Goal: Task Accomplishment & Management: Manage account settings

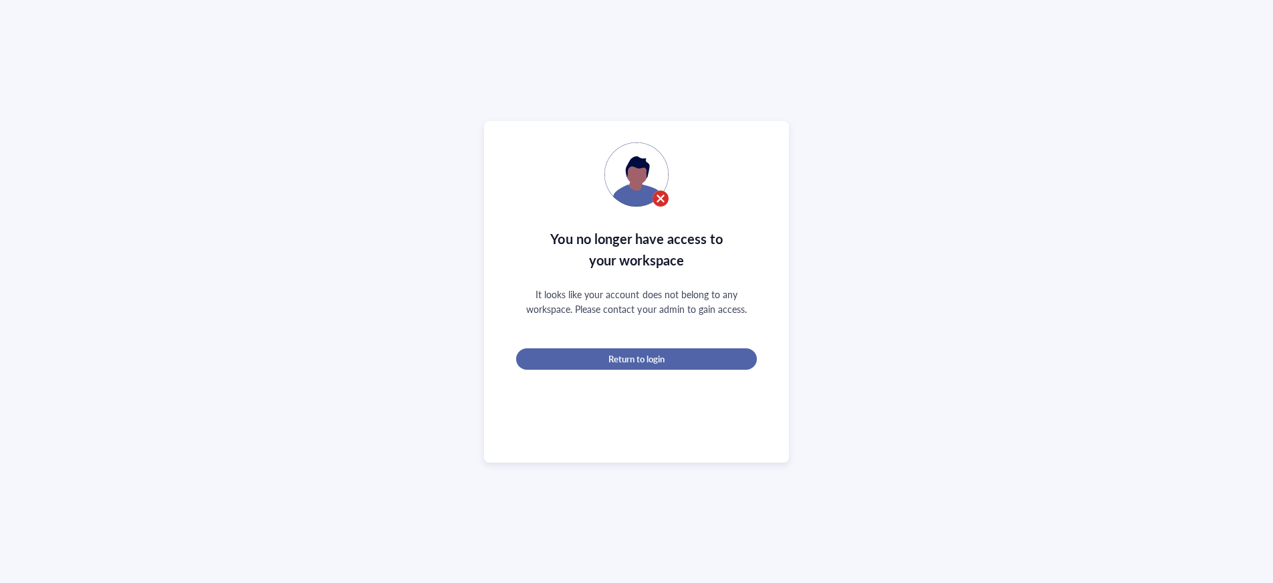
click at [697, 360] on div "Return to login" at bounding box center [637, 359] width 198 height 12
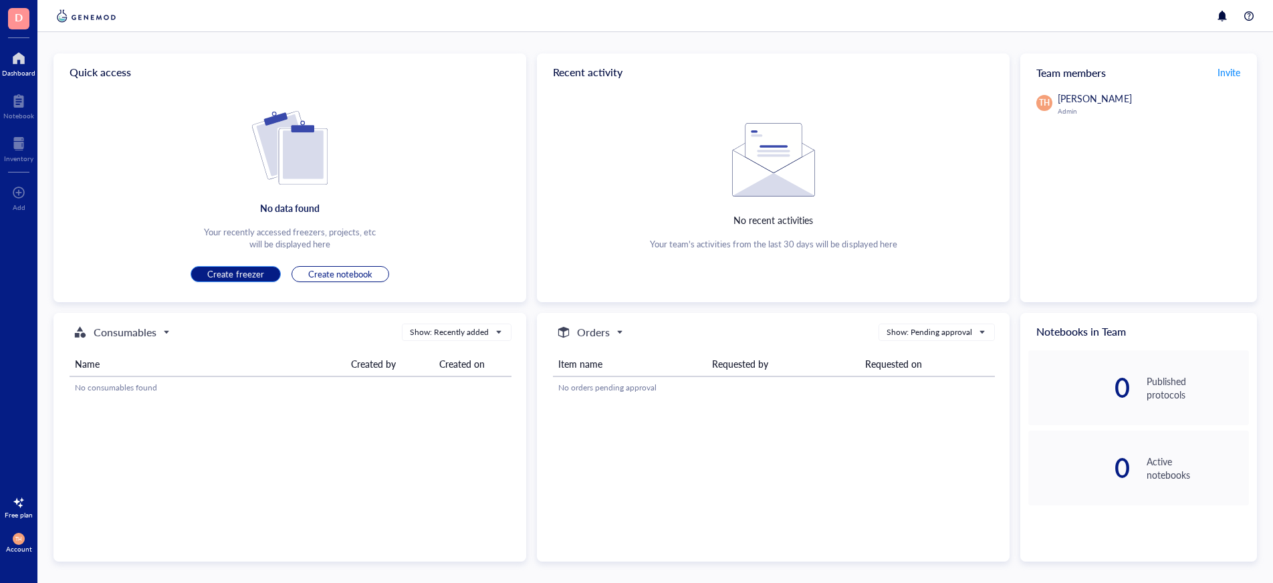
click at [232, 272] on span "Create freezer" at bounding box center [235, 274] width 56 height 12
click at [378, 278] on button "Create notebook" at bounding box center [341, 274] width 98 height 16
click at [164, 332] on span "Consumables" at bounding box center [120, 332] width 96 height 16
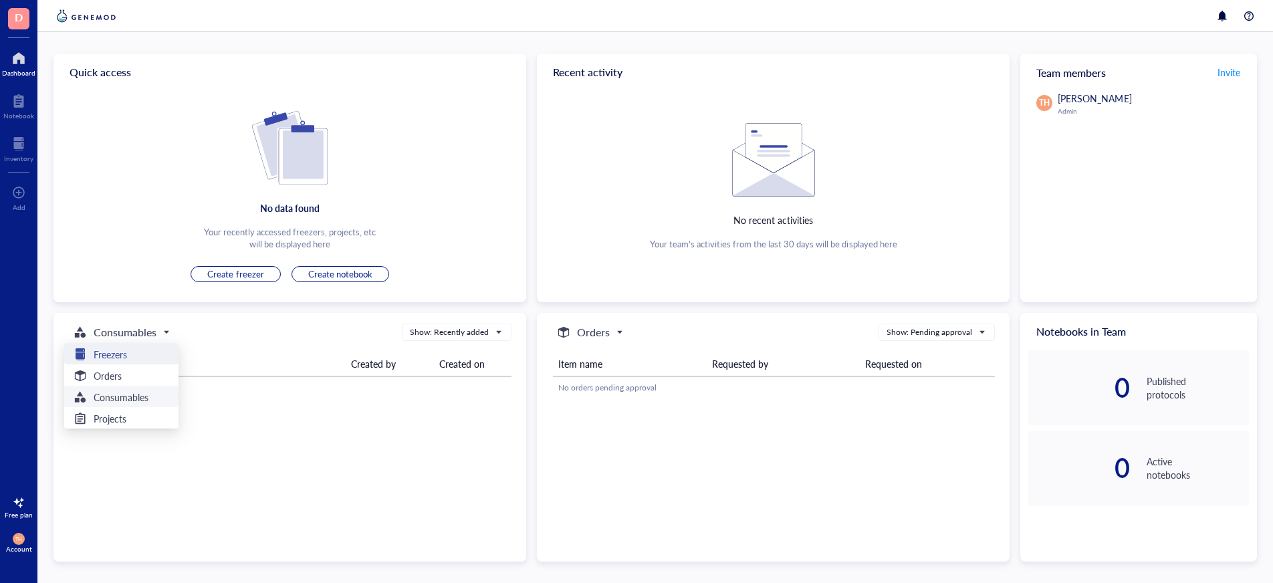
click at [140, 354] on div "Freezers" at bounding box center [121, 354] width 98 height 16
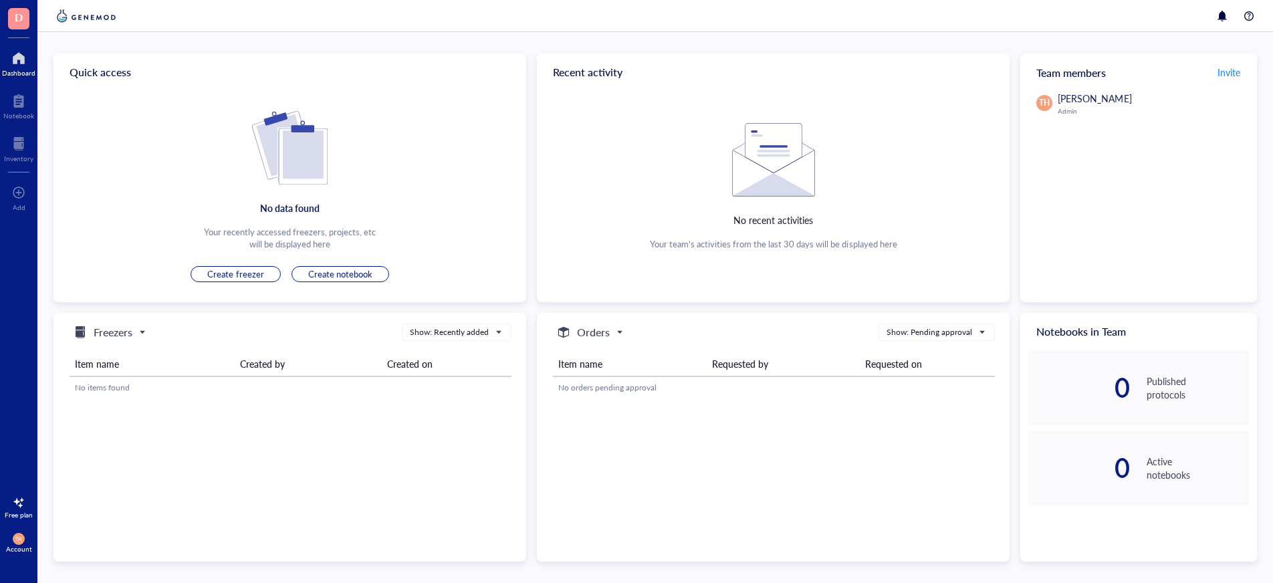
click at [295, 138] on img at bounding box center [290, 148] width 76 height 74
click at [15, 110] on div at bounding box center [18, 100] width 31 height 21
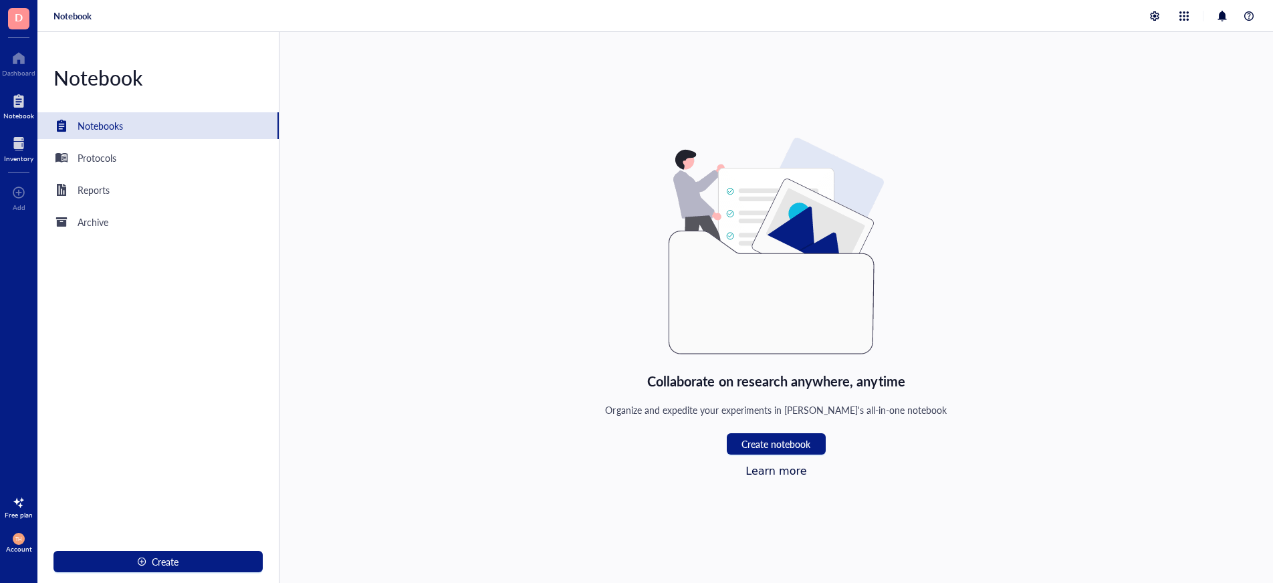
click at [11, 145] on div at bounding box center [18, 143] width 29 height 21
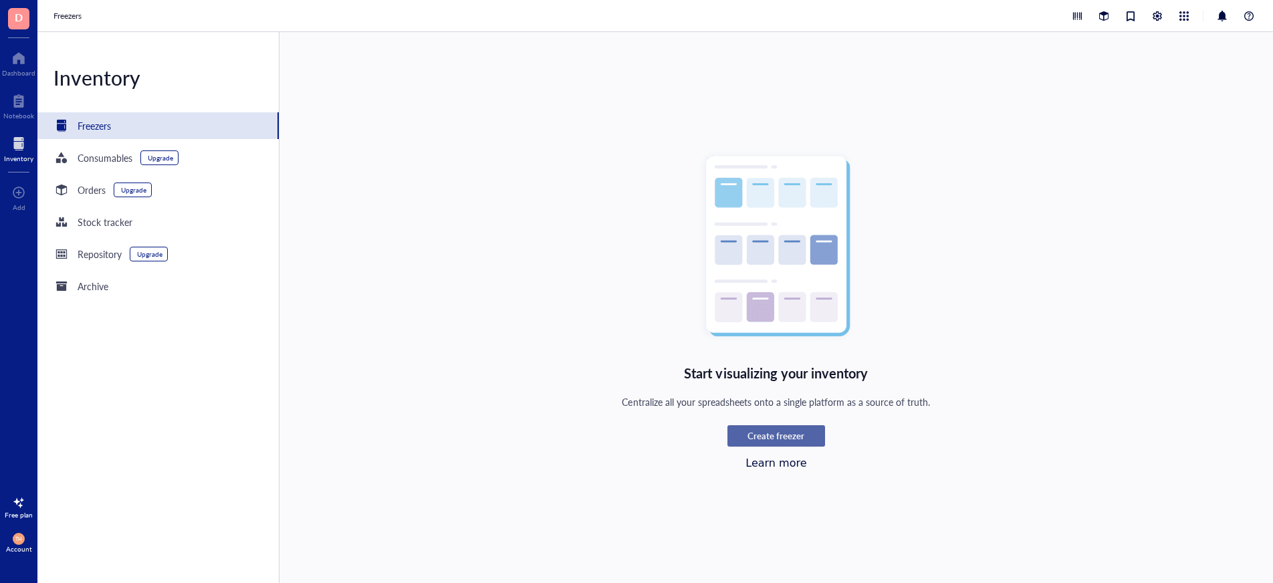
click at [795, 433] on span "Create freezer" at bounding box center [776, 436] width 57 height 12
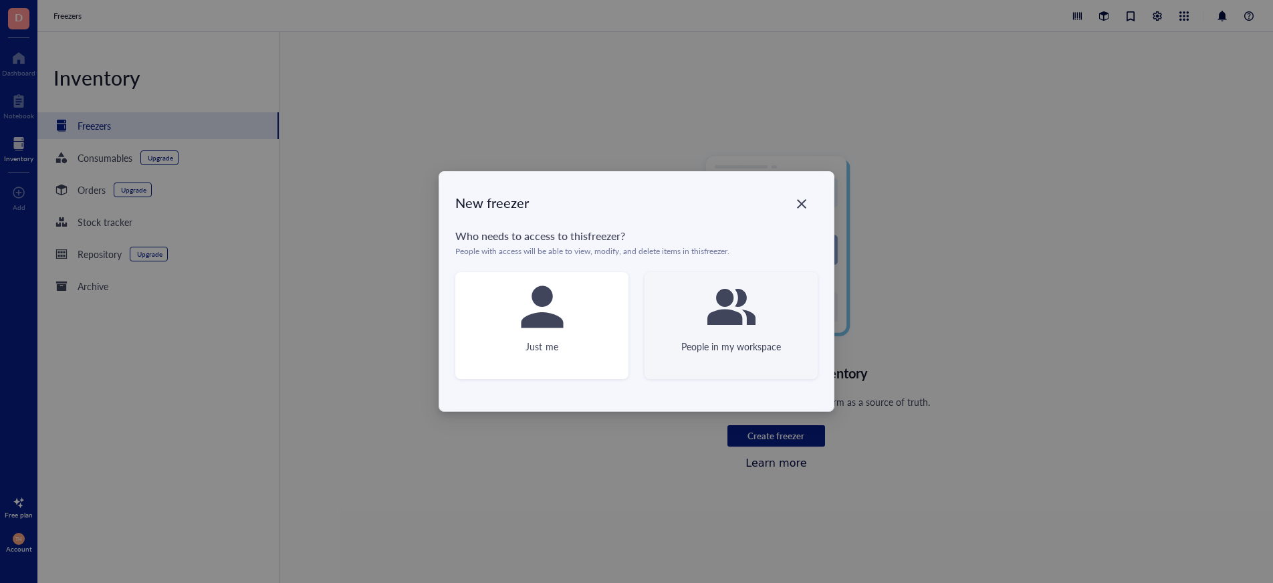
click at [782, 366] on div "People in my workspace" at bounding box center [731, 325] width 173 height 107
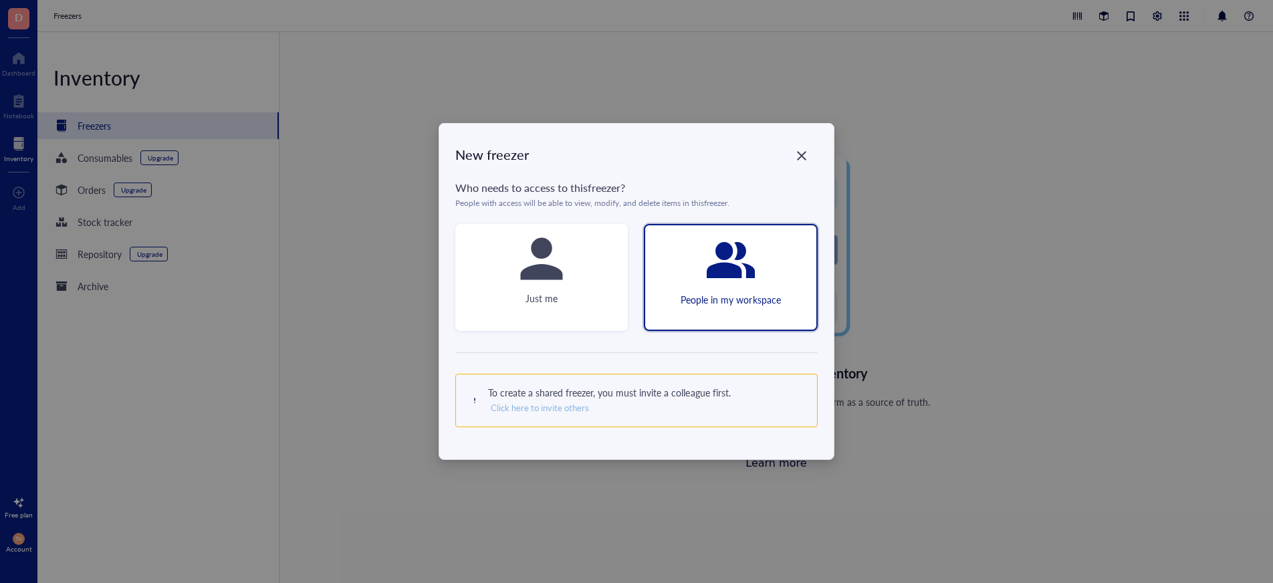
click at [578, 409] on span "Click here to invite others" at bounding box center [540, 408] width 98 height 12
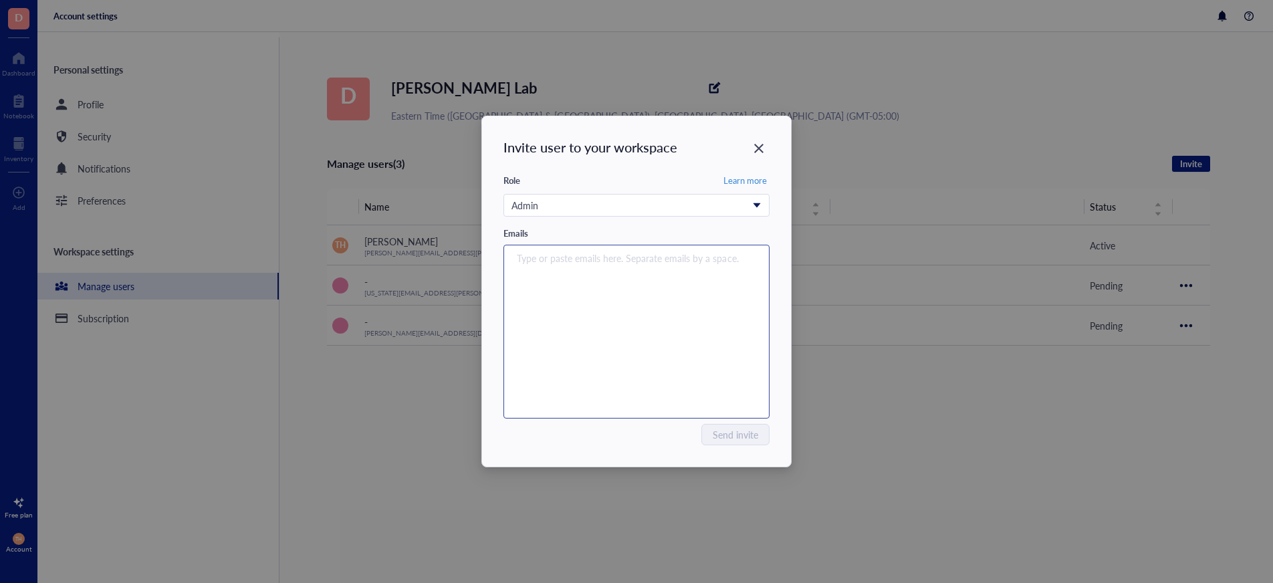
click at [675, 333] on div "Type or paste emails here. Separate emails by a space." at bounding box center [636, 331] width 254 height 167
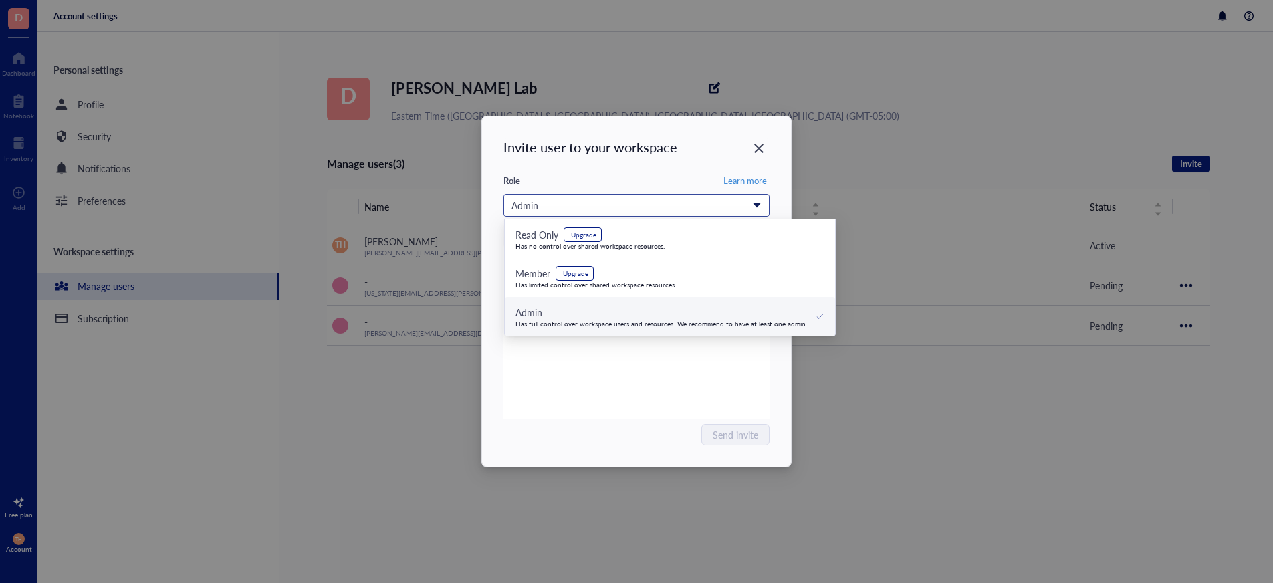
click at [756, 210] on span "Admin" at bounding box center [635, 205] width 247 height 15
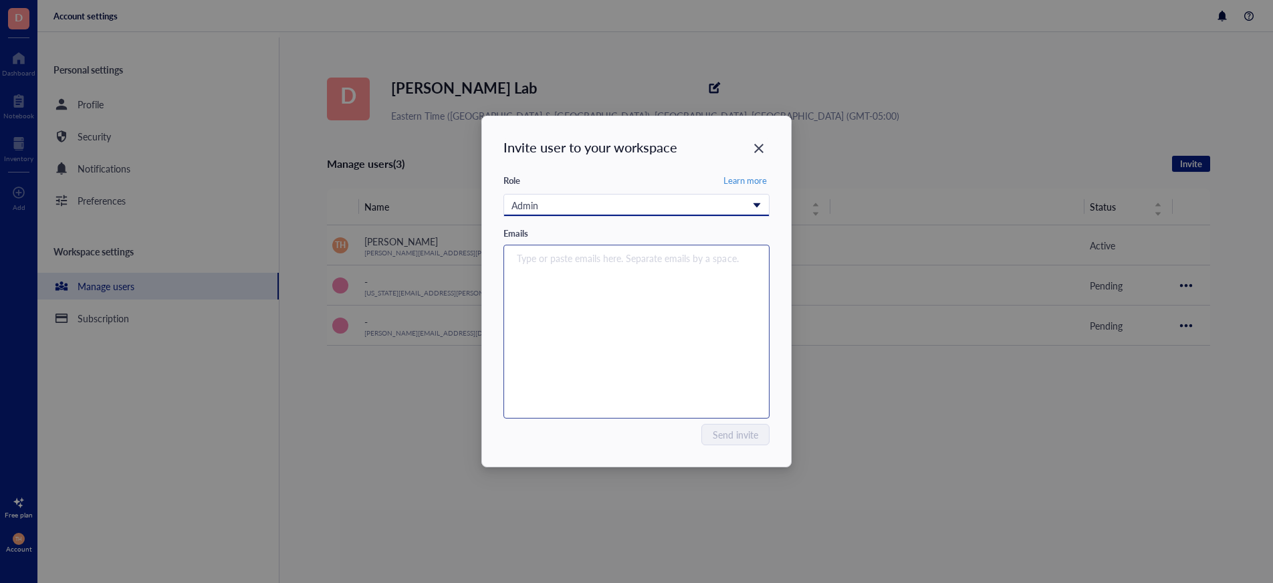
click at [711, 370] on div "Type or paste emails here. Separate emails by a space." at bounding box center [636, 331] width 254 height 167
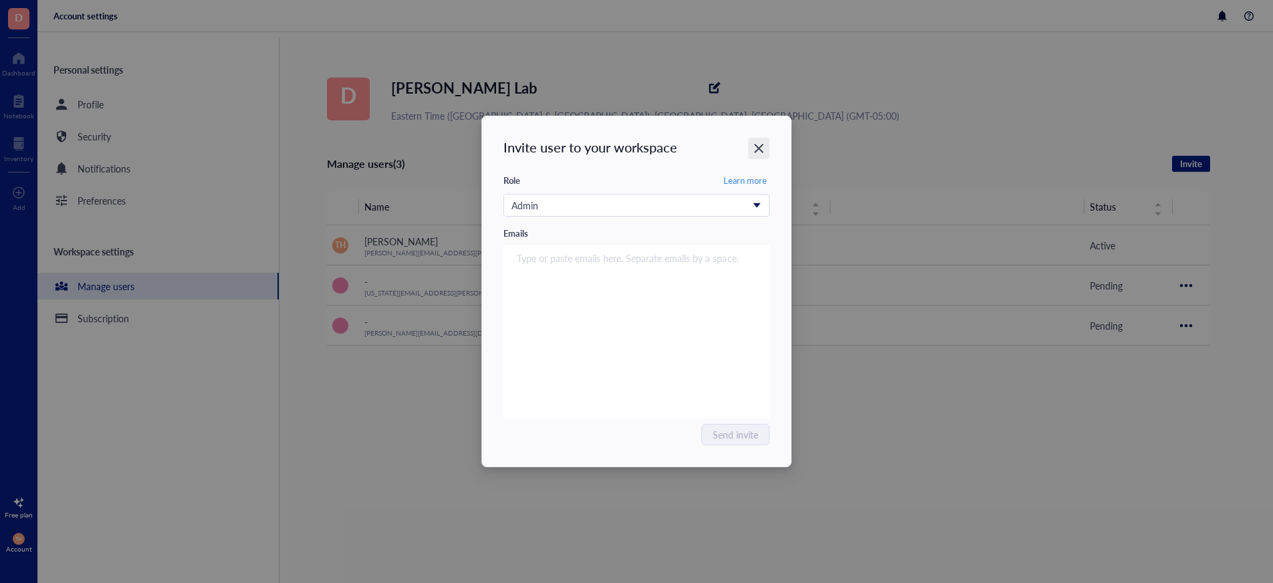
click at [762, 148] on icon "Close" at bounding box center [759, 148] width 13 height 13
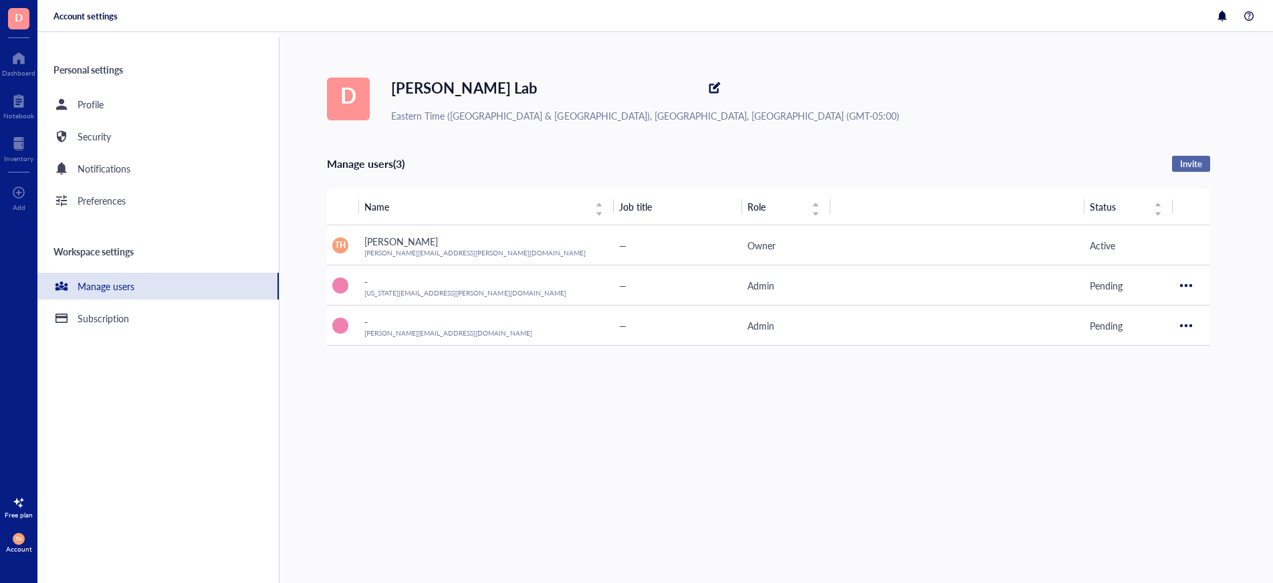
click at [1206, 162] on button "Invite" at bounding box center [1191, 164] width 38 height 16
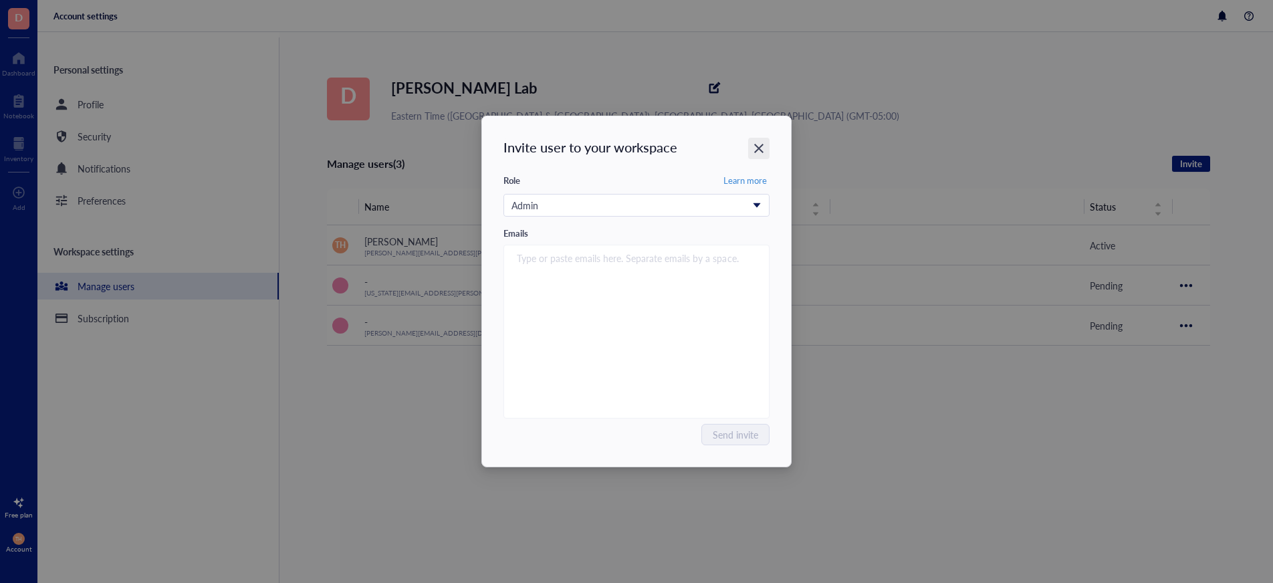
click at [754, 144] on icon "Close" at bounding box center [759, 148] width 13 height 13
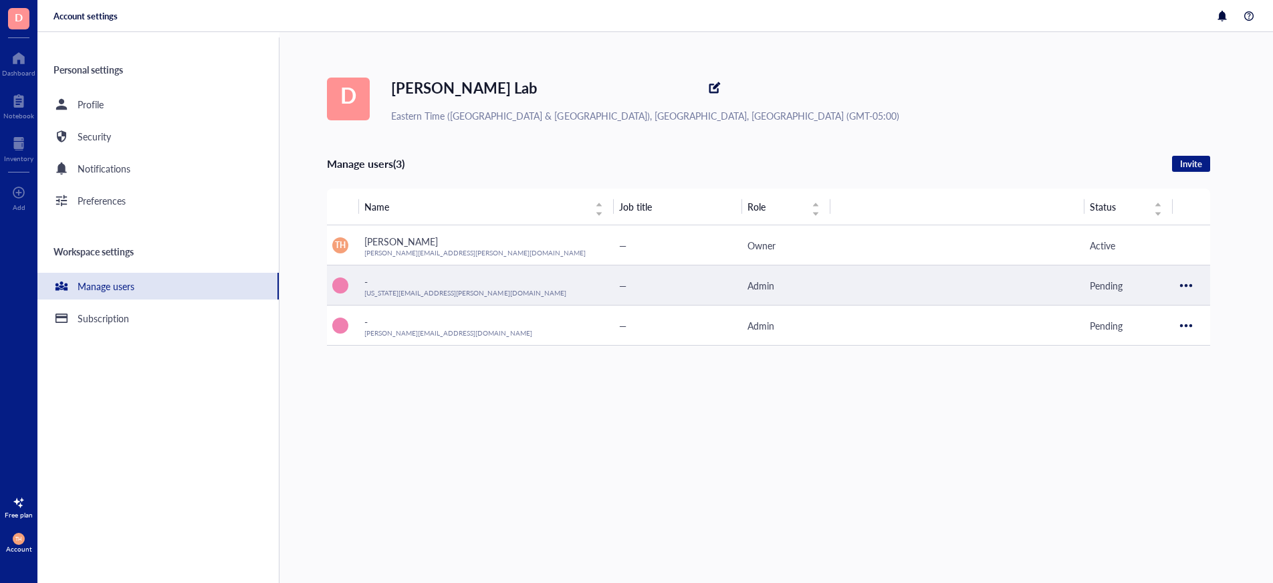
click at [659, 288] on div "—" at bounding box center [678, 285] width 118 height 15
click at [1191, 288] on div at bounding box center [1185, 285] width 21 height 21
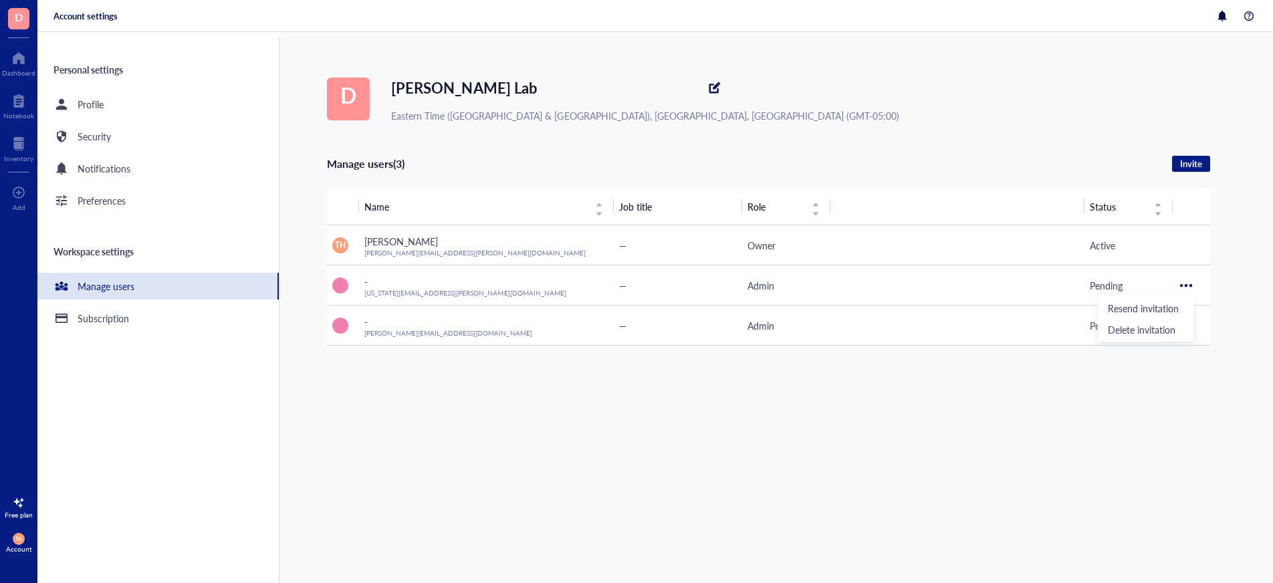
click at [844, 75] on div "[PERSON_NAME] Lab Eastern Time ([GEOGRAPHIC_DATA] & [GEOGRAPHIC_DATA]), [GEOGRA…" at bounding box center [800, 99] width 946 height 48
click at [96, 203] on div "Preferences" at bounding box center [102, 200] width 48 height 15
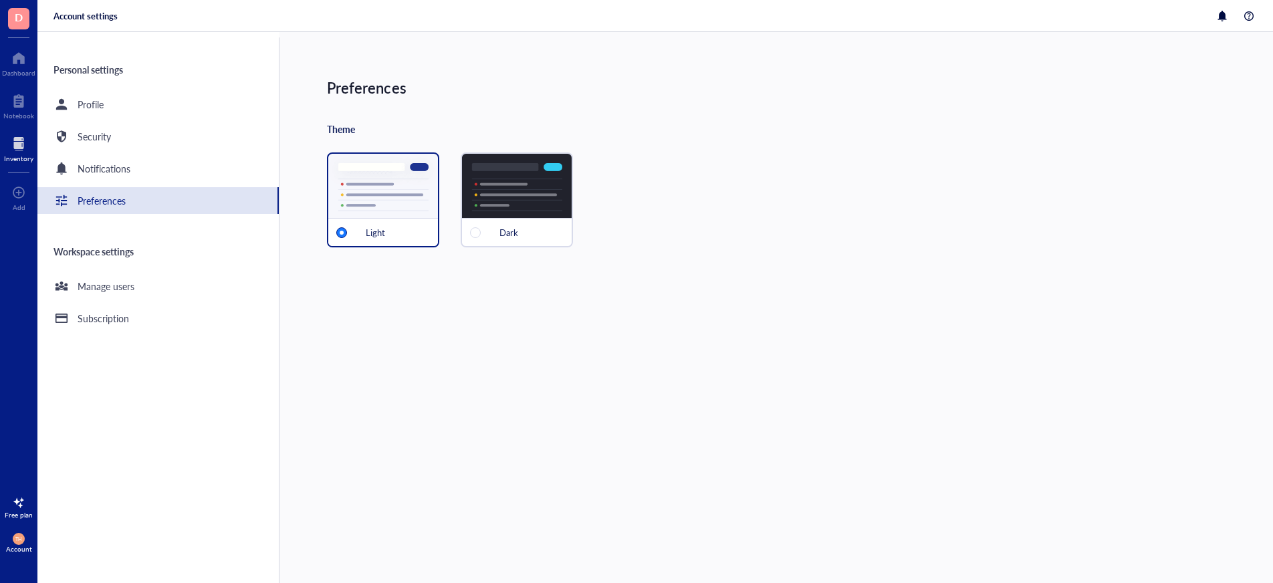
click at [17, 151] on div at bounding box center [18, 143] width 29 height 21
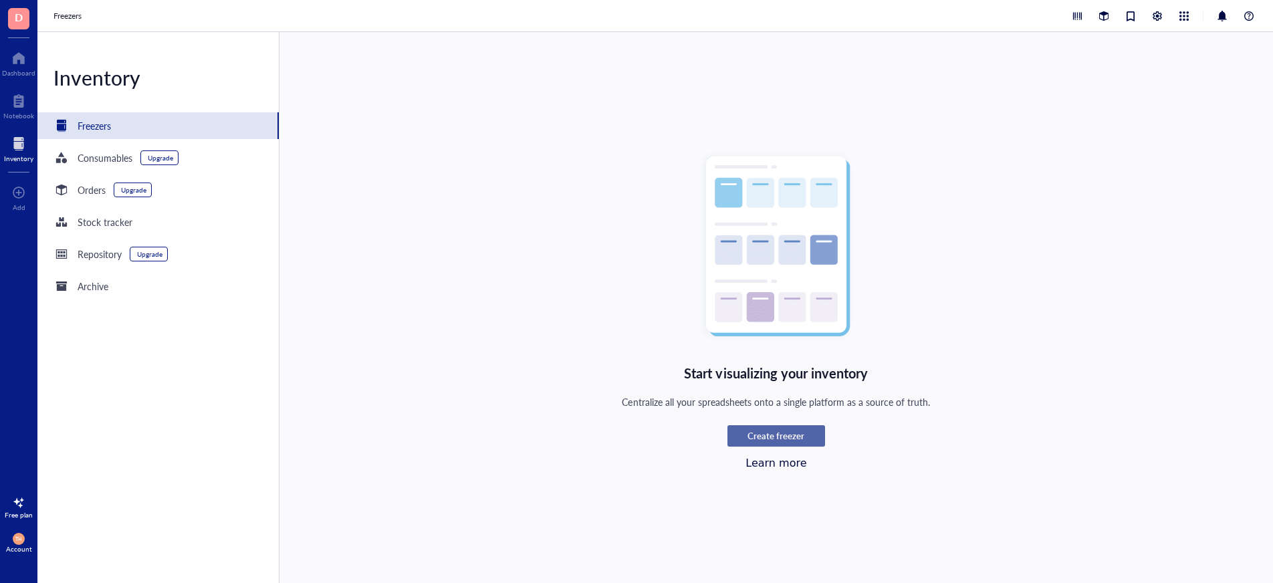
click at [757, 436] on span "Create freezer" at bounding box center [776, 436] width 57 height 12
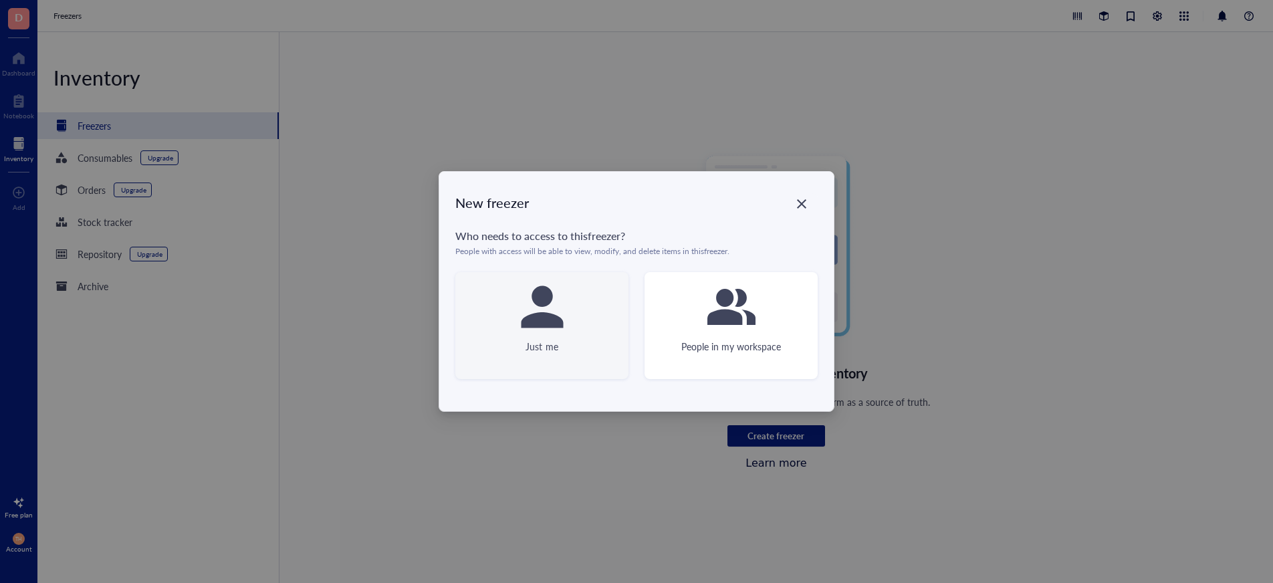
click at [466, 312] on div "Just me" at bounding box center [541, 325] width 173 height 107
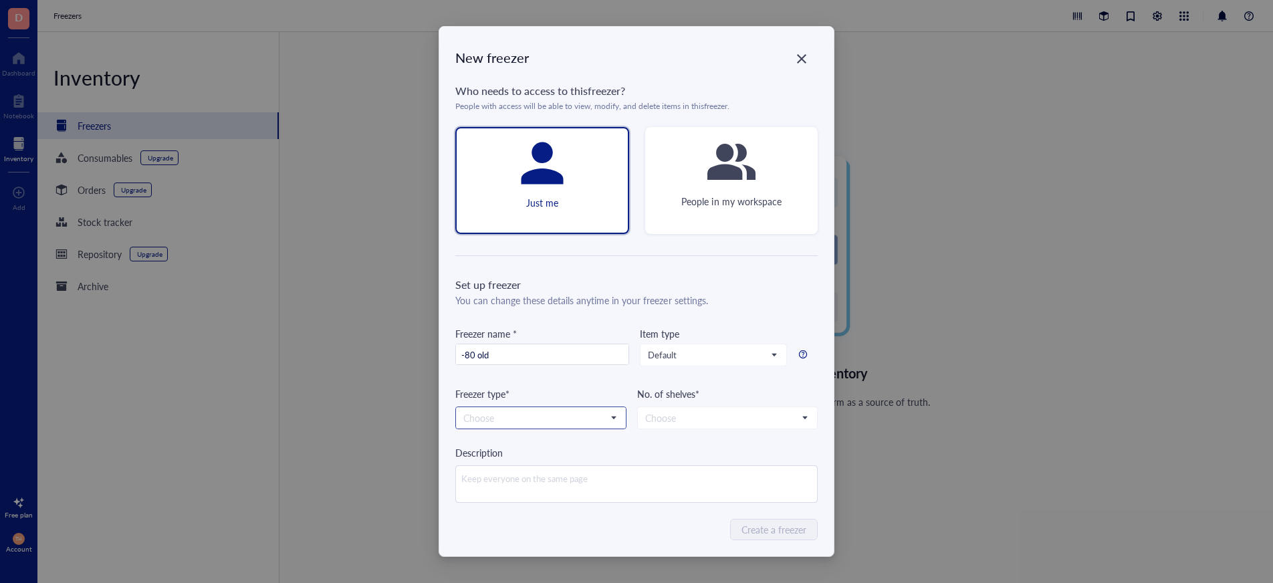
type input "-80 old"
click at [536, 421] on input "search" at bounding box center [534, 418] width 143 height 20
click at [521, 439] on div "-80 °C" at bounding box center [541, 442] width 154 height 15
click at [689, 414] on input "search" at bounding box center [721, 418] width 152 height 20
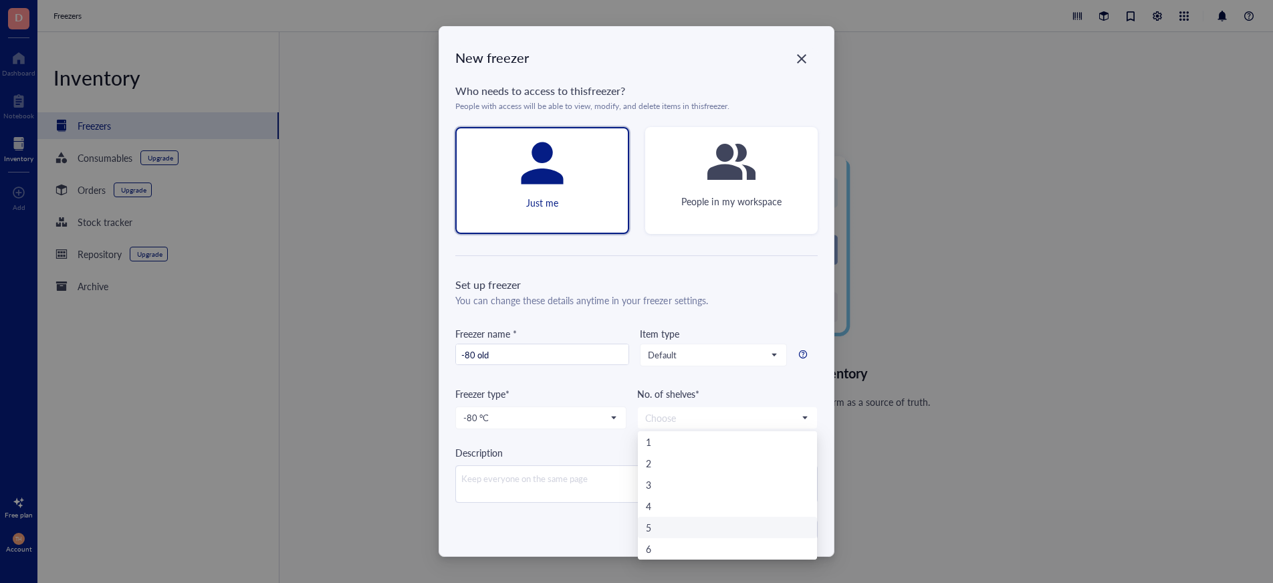
click at [653, 528] on div "5" at bounding box center [727, 527] width 163 height 15
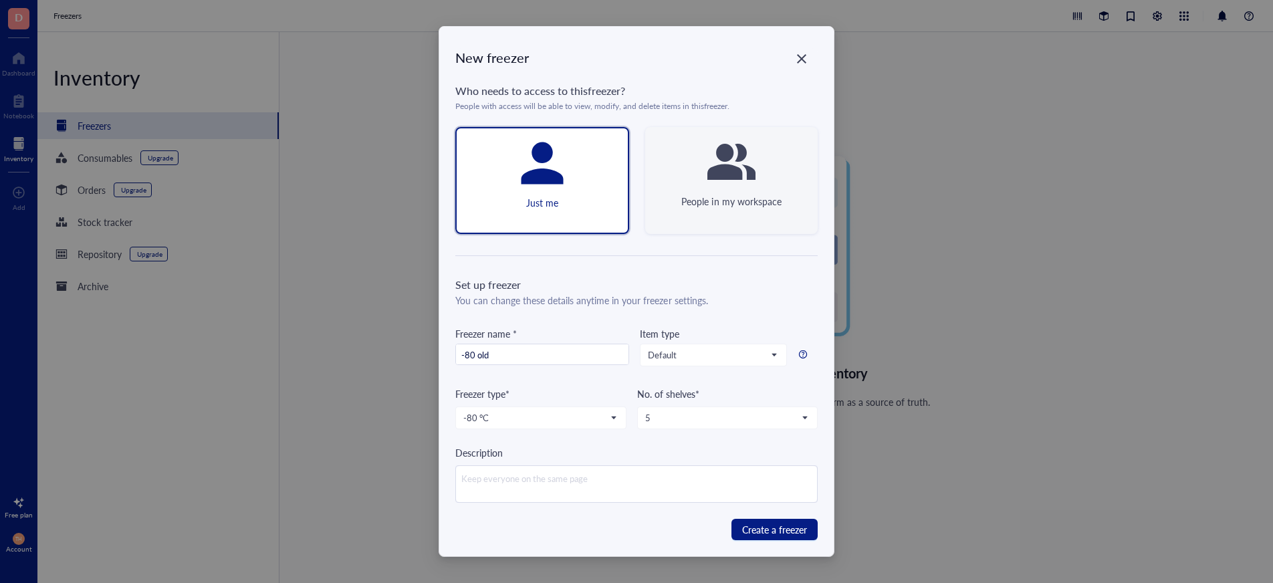
click at [729, 212] on div "People in my workspace" at bounding box center [731, 180] width 173 height 107
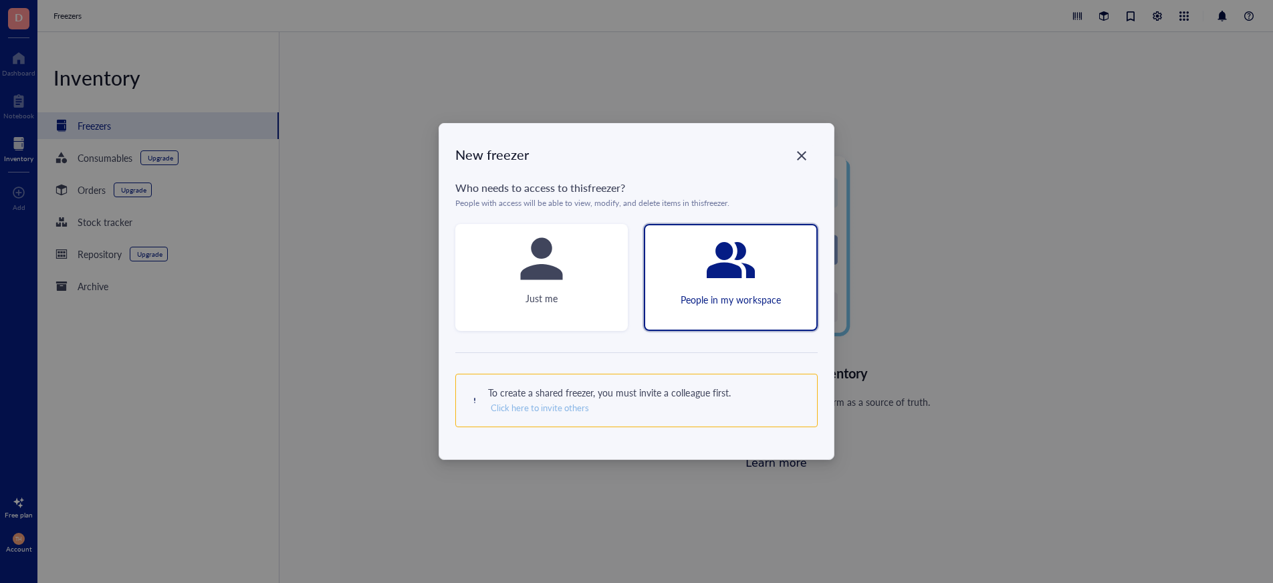
click at [563, 409] on span "Click here to invite others" at bounding box center [540, 408] width 98 height 12
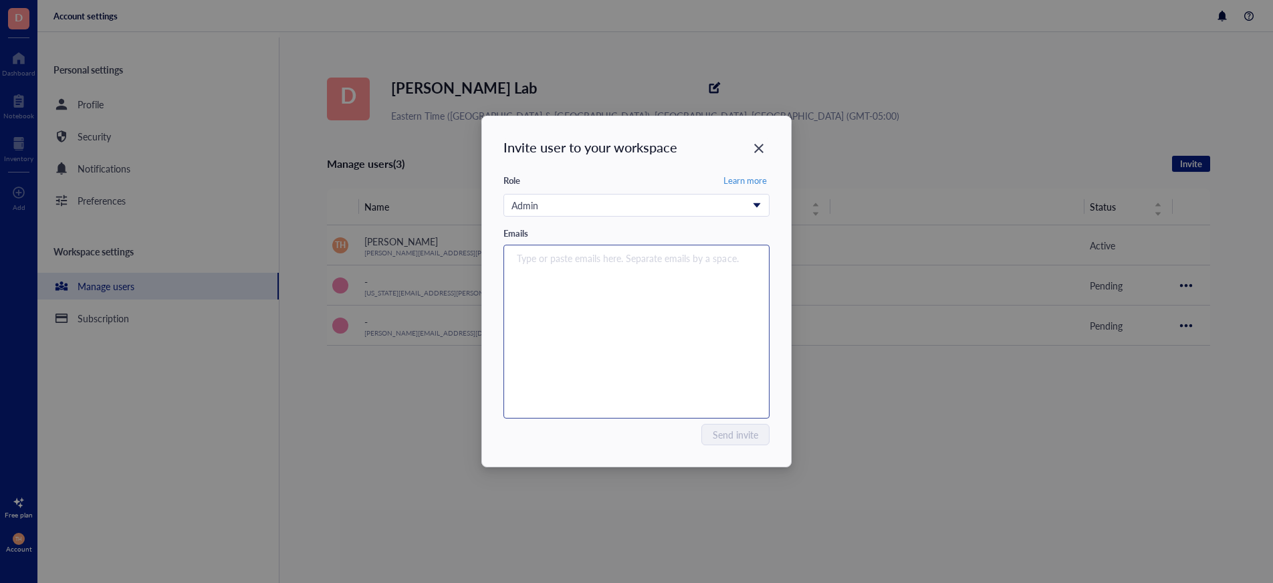
click at [545, 275] on div "Type or paste emails here. Separate emails by a space." at bounding box center [636, 331] width 254 height 167
type input "[US_STATE][EMAIL_ADDRESS][PERSON_NAME][DOMAIN_NAME]"
click at [661, 362] on div "[US_STATE][EMAIL_ADDRESS][PERSON_NAME][DOMAIN_NAME]" at bounding box center [636, 331] width 254 height 167
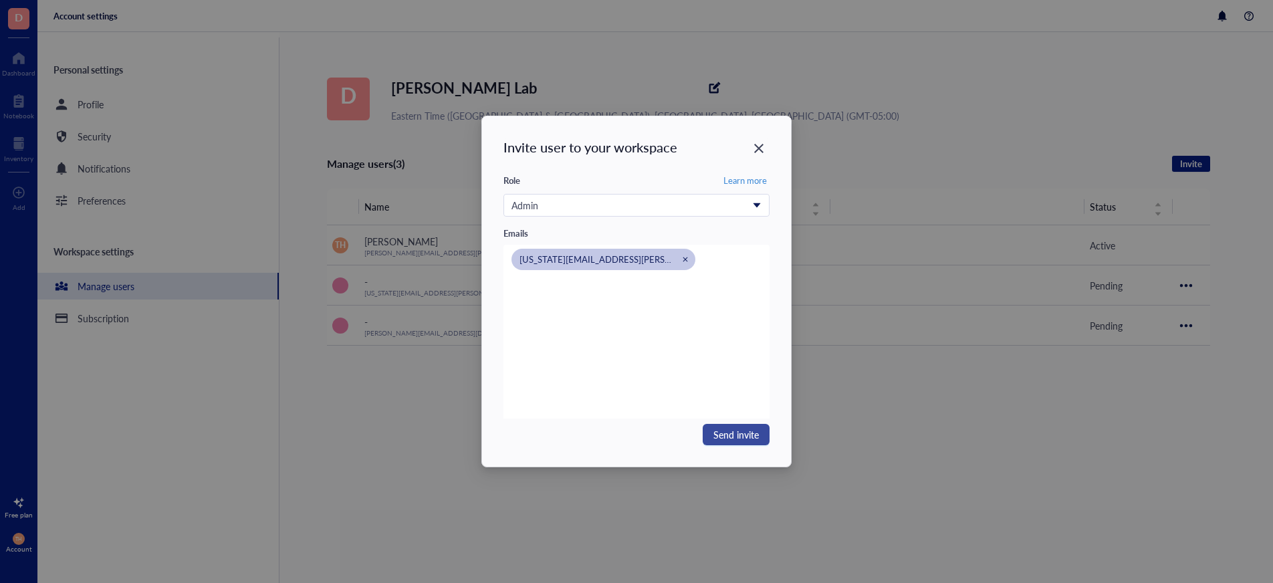
click at [735, 431] on span "Send invite" at bounding box center [735, 434] width 45 height 15
click at [759, 148] on icon "Close" at bounding box center [758, 148] width 9 height 9
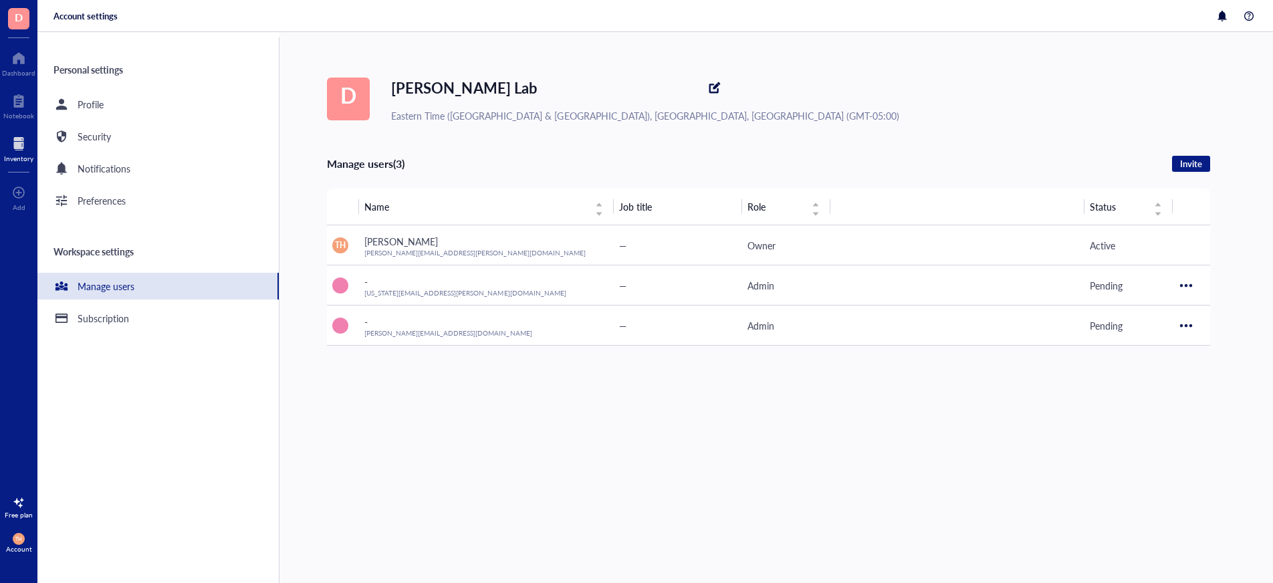
click at [15, 145] on div at bounding box center [18, 143] width 29 height 21
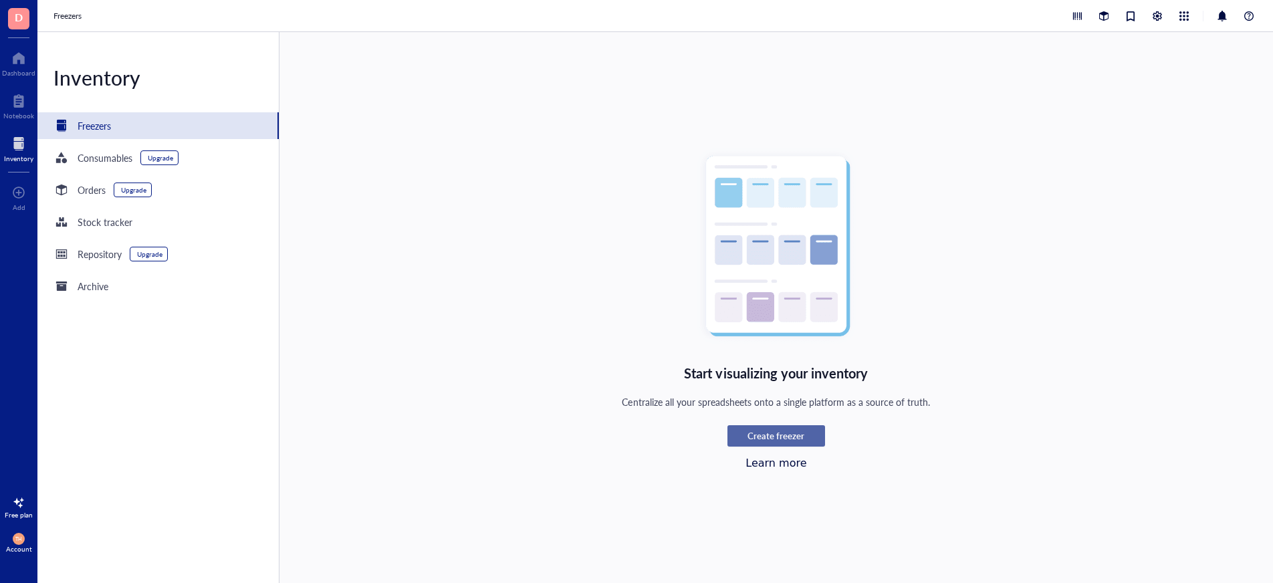
click at [802, 437] on div "Create freezer" at bounding box center [776, 436] width 82 height 12
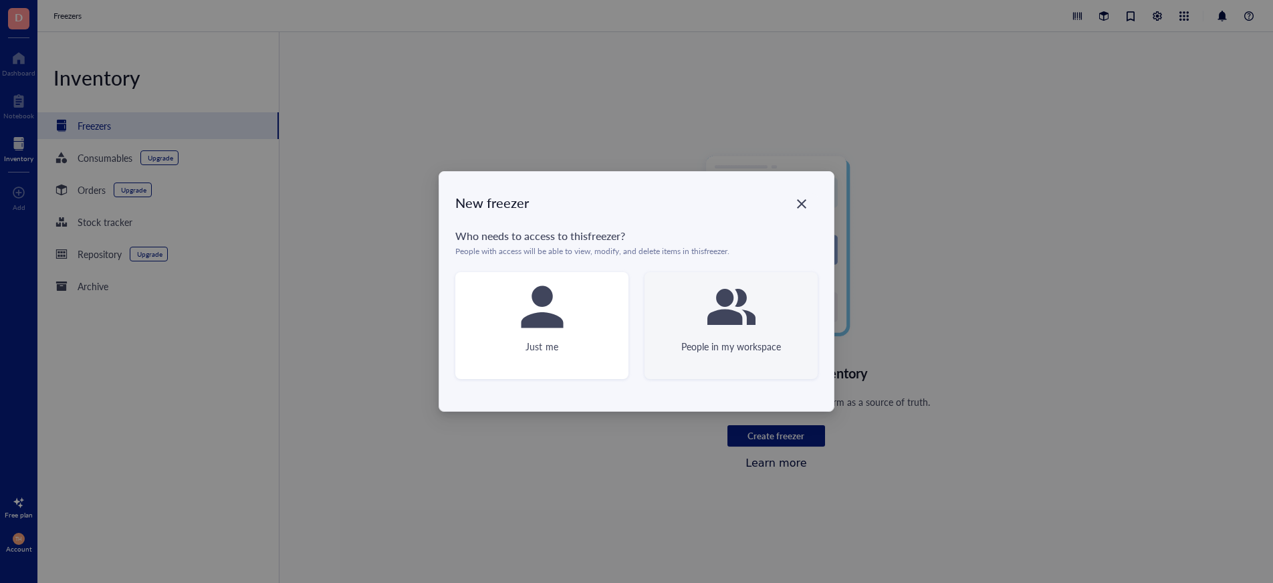
click at [781, 337] on div "People in my workspace" at bounding box center [731, 325] width 173 height 107
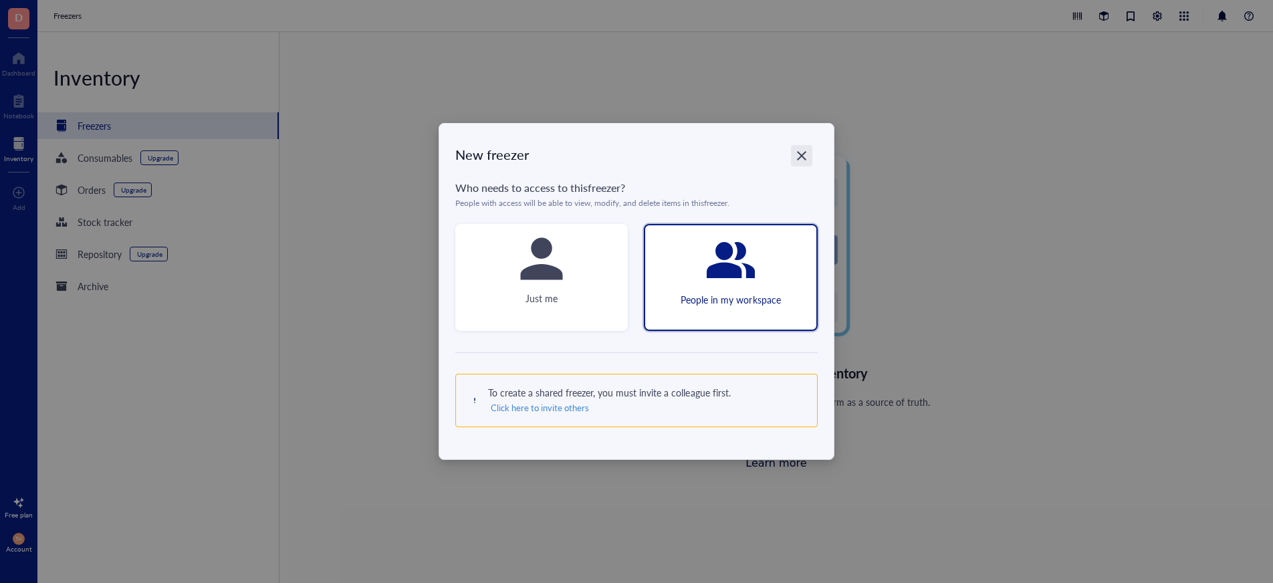
click at [796, 157] on icon "Close" at bounding box center [802, 156] width 13 height 13
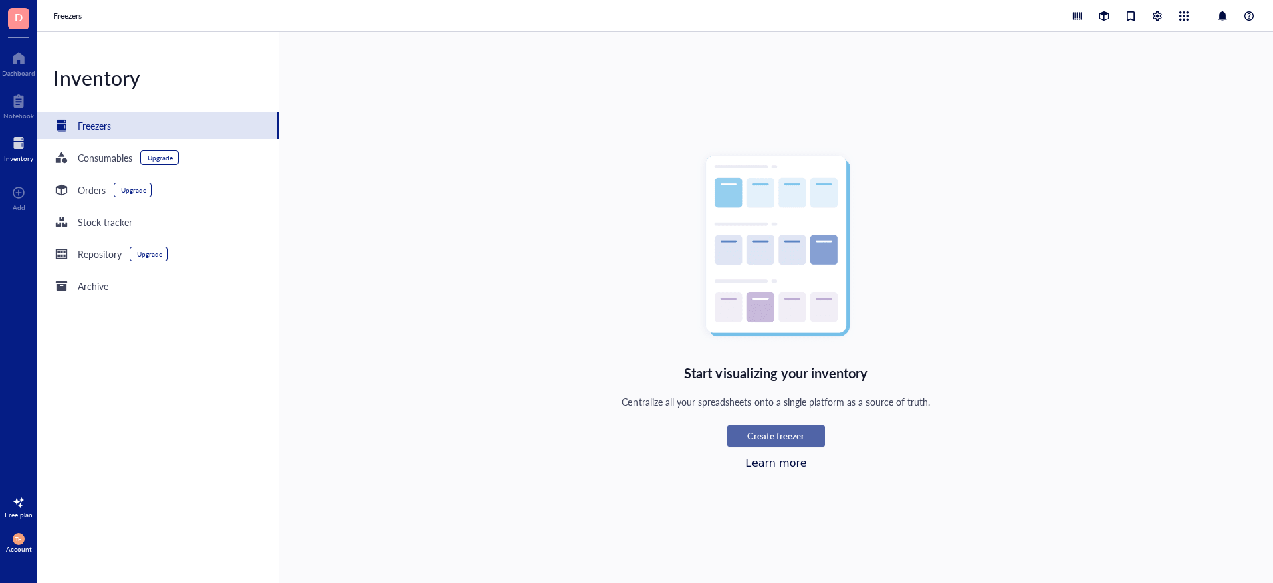
click at [805, 435] on div "Create freezer" at bounding box center [776, 436] width 82 height 12
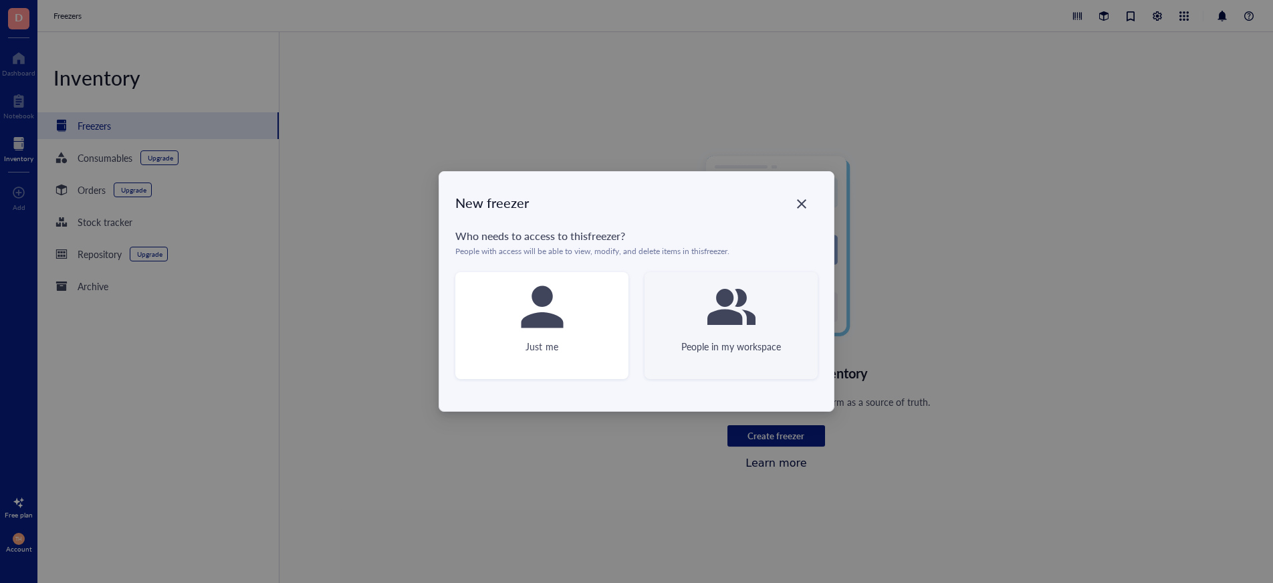
click at [744, 301] on icon at bounding box center [731, 307] width 48 height 36
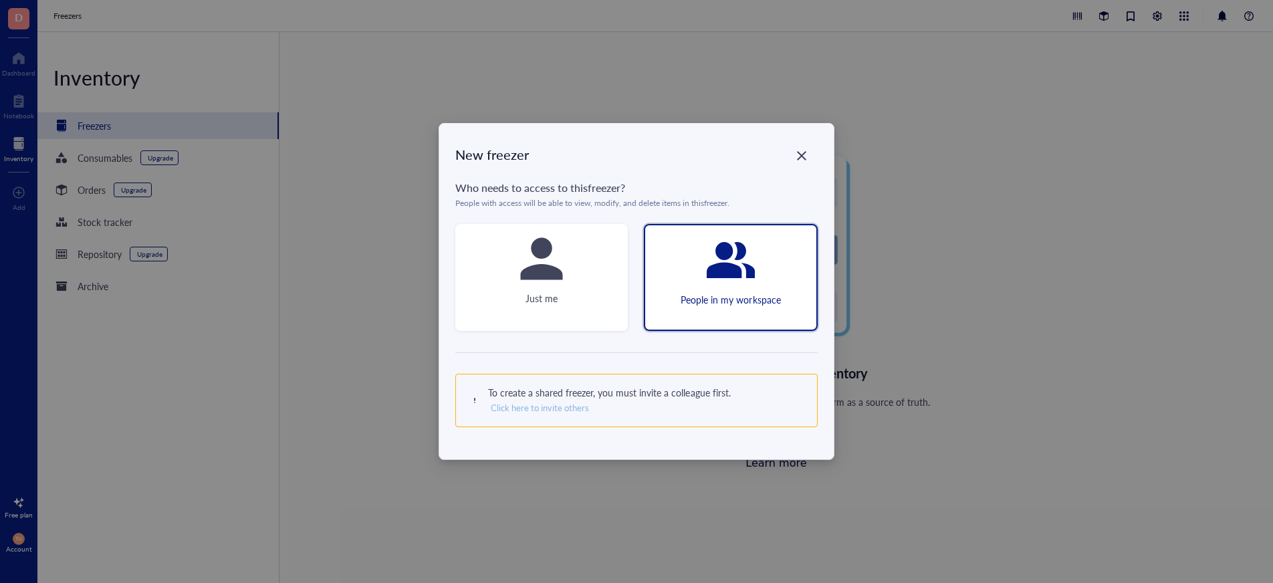
click at [564, 407] on span "Click here to invite others" at bounding box center [540, 408] width 98 height 12
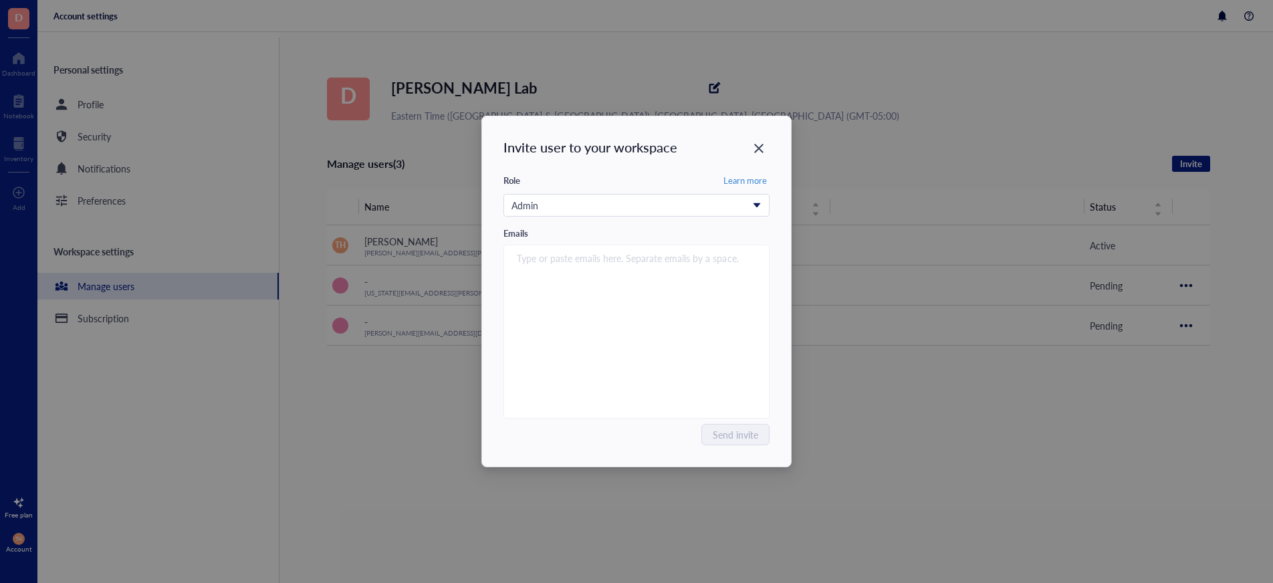
drag, startPoint x: 595, startPoint y: 133, endPoint x: 760, endPoint y: 134, distance: 165.2
click at [760, 134] on div "Invite user to your workspace Role Learn more Admin Emails Type or paste emails…" at bounding box center [636, 291] width 309 height 350
click at [760, 146] on icon "Close" at bounding box center [758, 148] width 9 height 9
click at [754, 148] on icon "Close" at bounding box center [759, 148] width 13 height 13
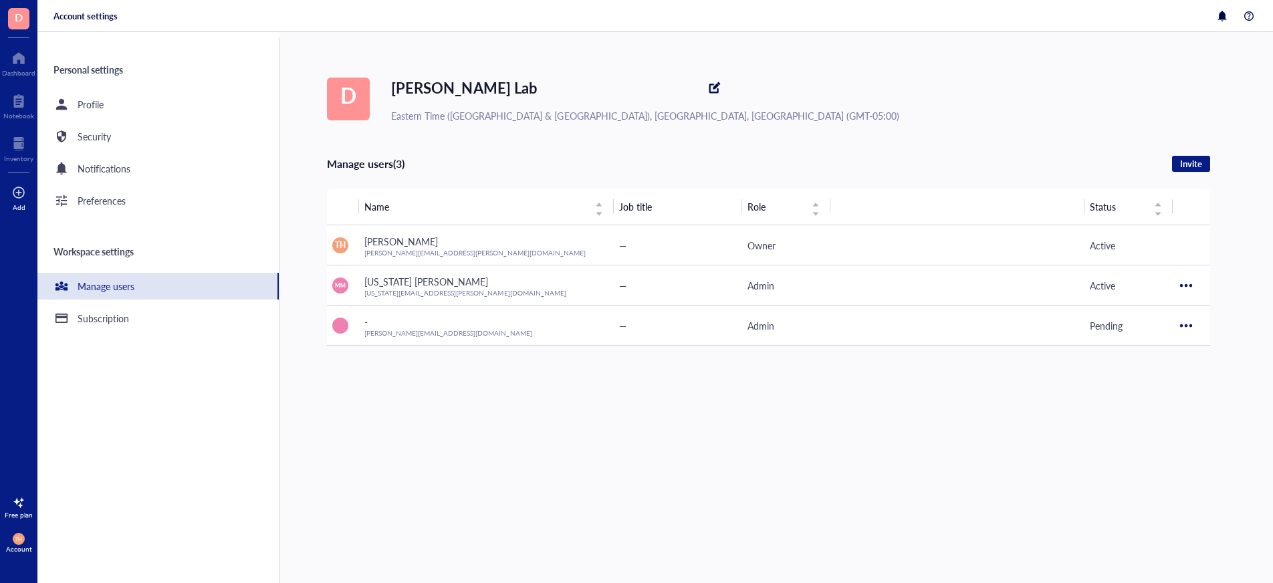
click at [21, 195] on div at bounding box center [18, 192] width 13 height 21
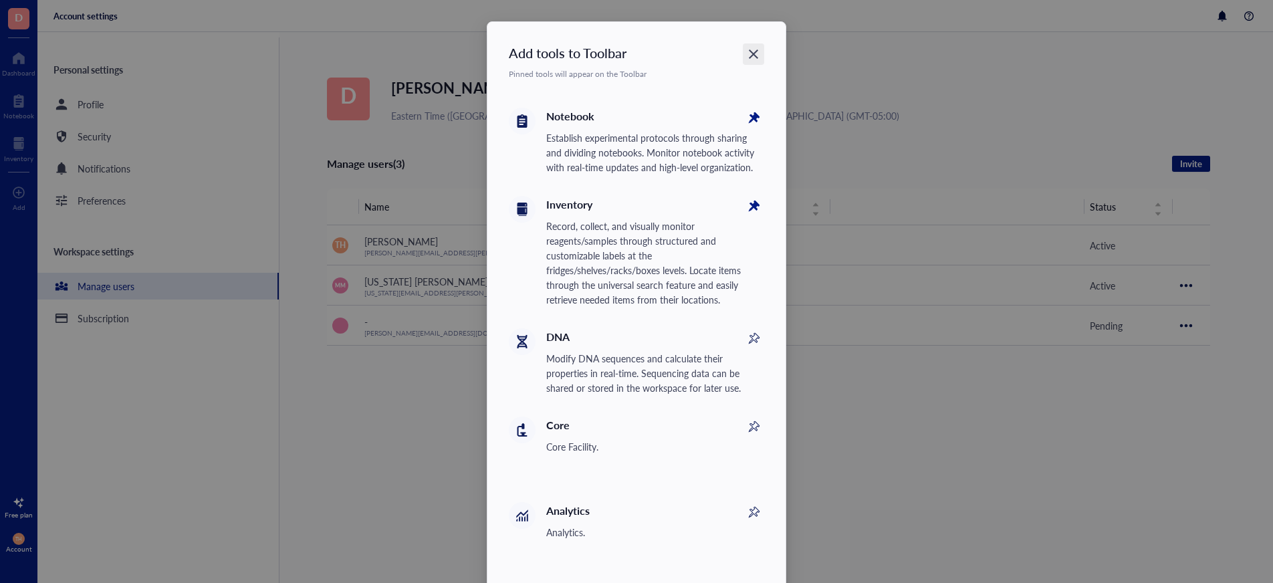
click at [754, 54] on icon "Close" at bounding box center [754, 54] width 13 height 13
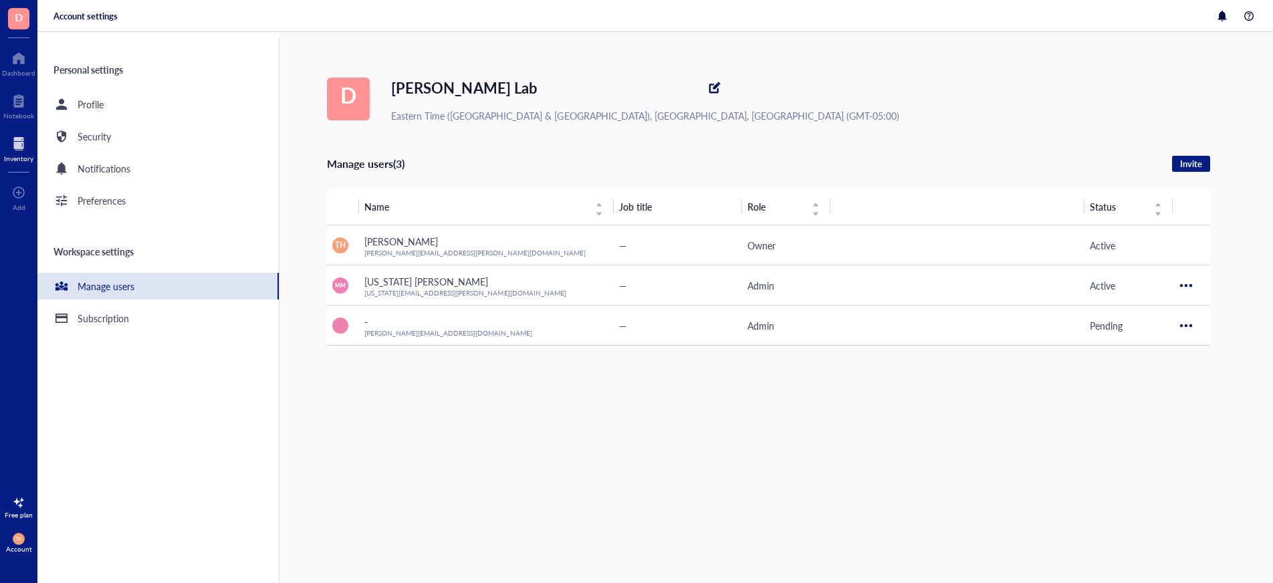
click at [21, 148] on div at bounding box center [18, 143] width 29 height 21
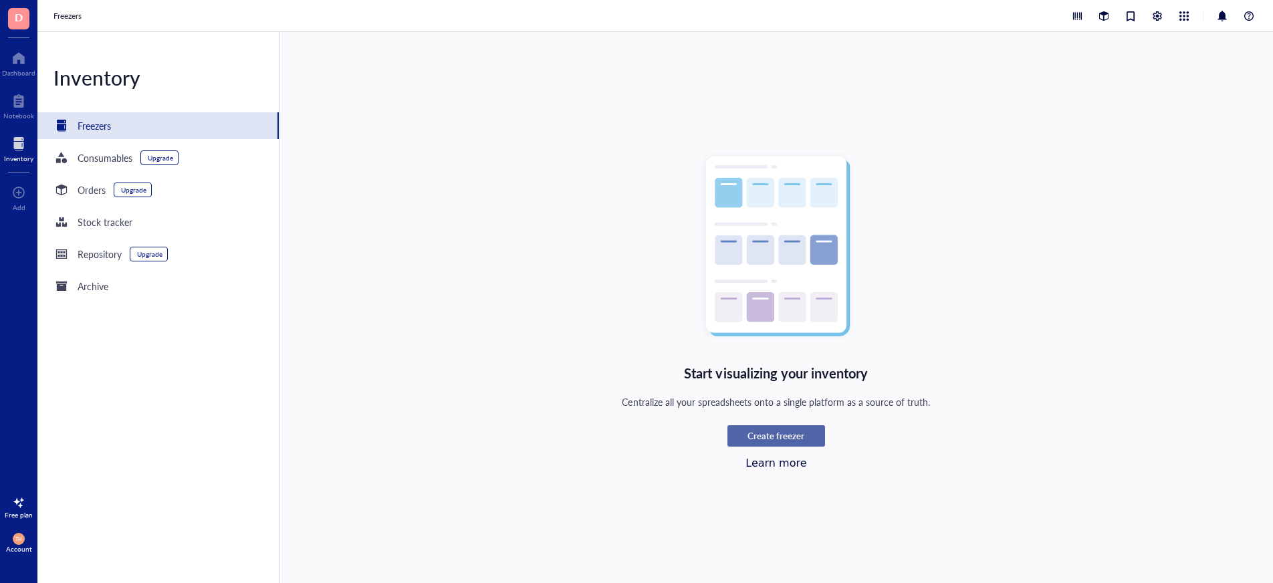
click at [773, 431] on span "Create freezer" at bounding box center [776, 436] width 57 height 12
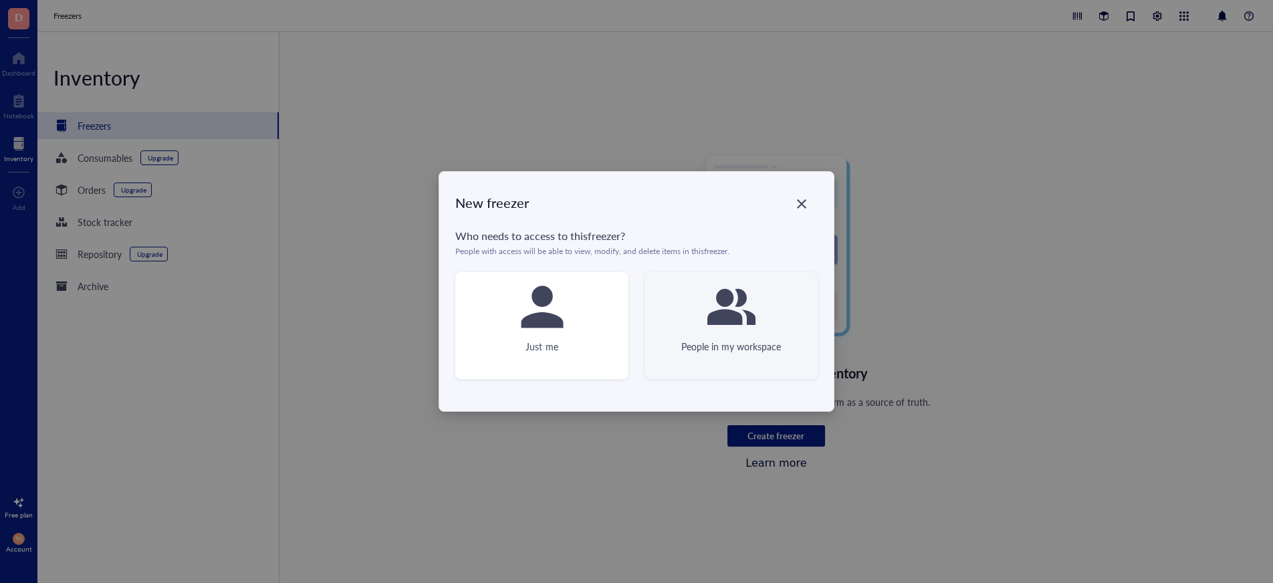
click at [762, 318] on div "People in my workspace" at bounding box center [731, 325] width 173 height 107
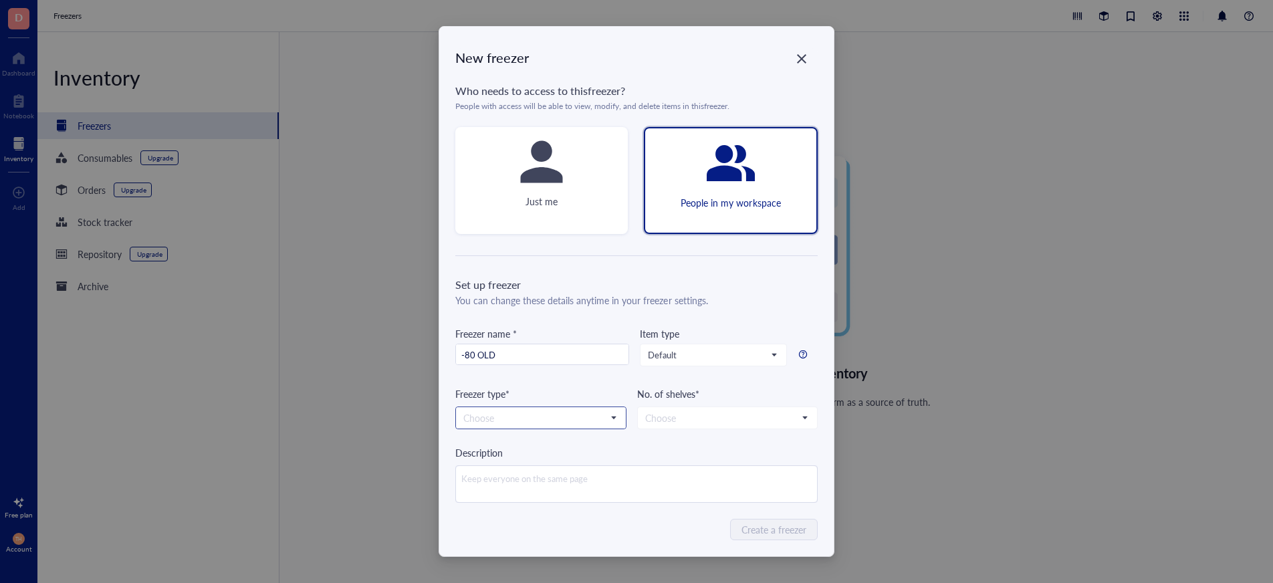
type input "-80 OLD"
click at [532, 417] on input "search" at bounding box center [534, 418] width 143 height 20
click at [520, 441] on div "-80 °C" at bounding box center [541, 442] width 154 height 15
click at [689, 424] on input "search" at bounding box center [721, 418] width 152 height 20
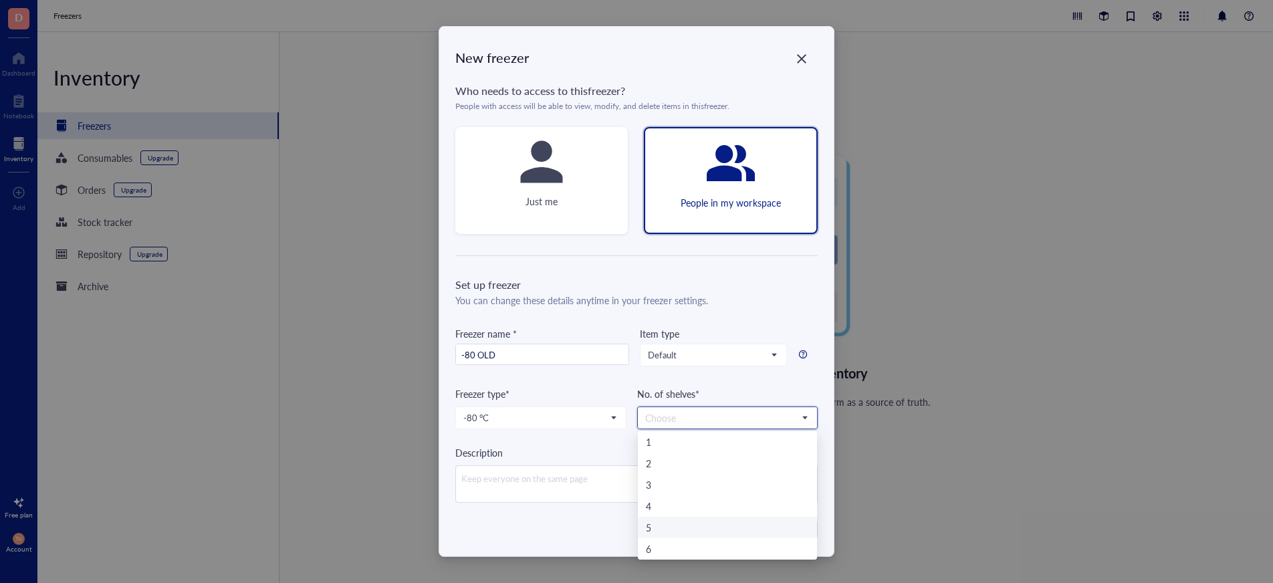
click at [671, 528] on div "5" at bounding box center [727, 527] width 163 height 15
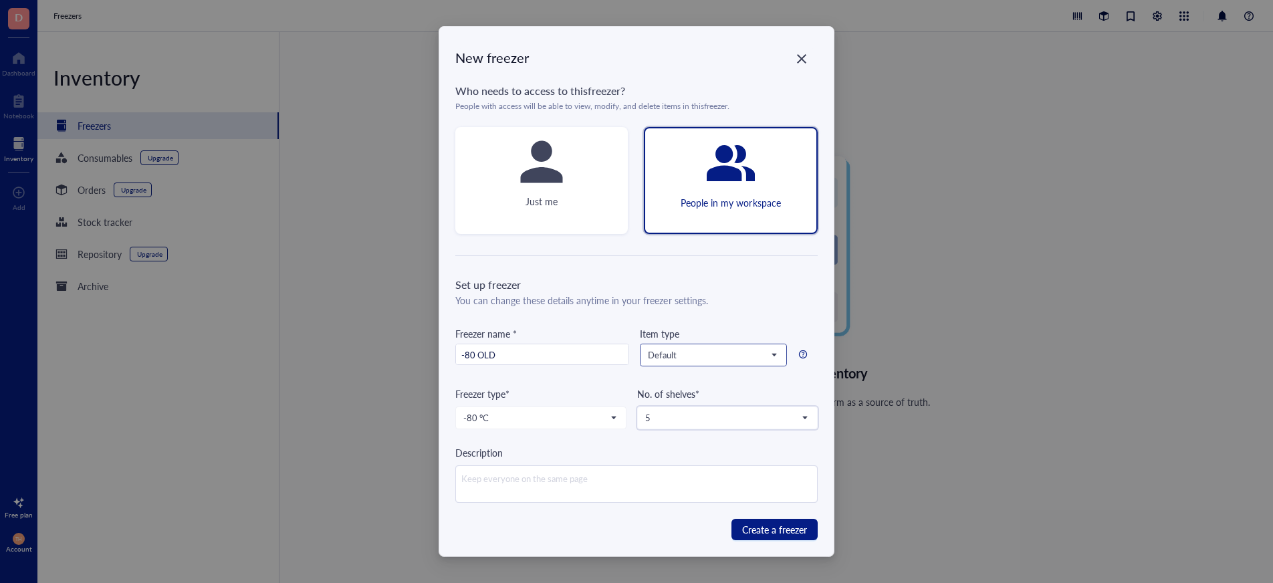
click at [679, 357] on span "Default" at bounding box center [712, 355] width 128 height 12
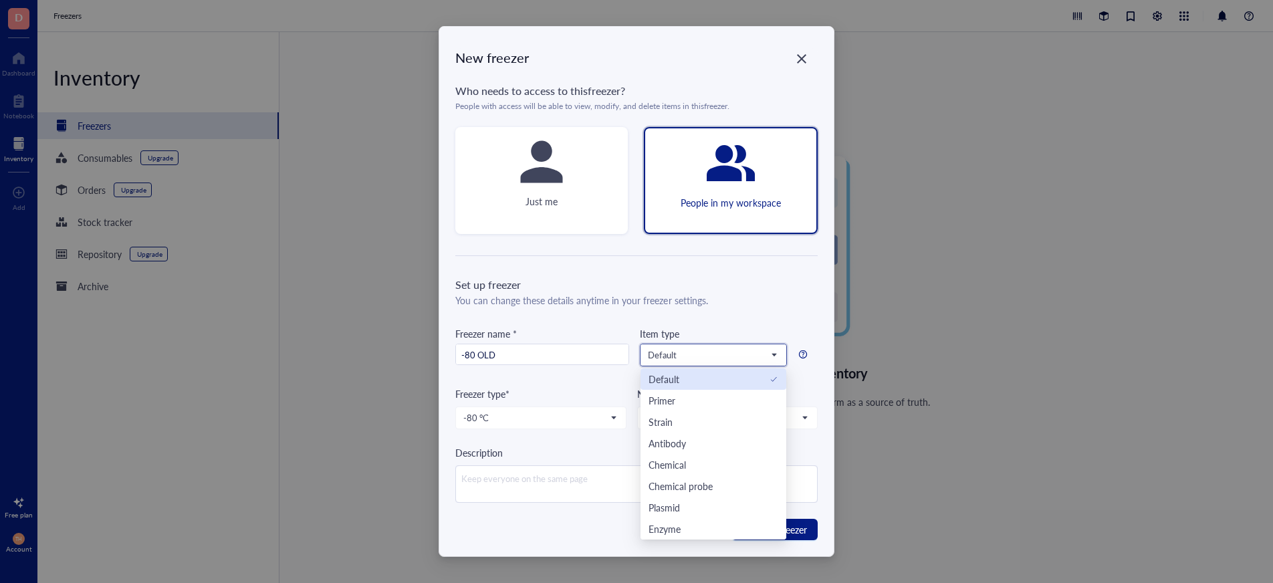
click at [675, 375] on div "Default" at bounding box center [664, 379] width 31 height 15
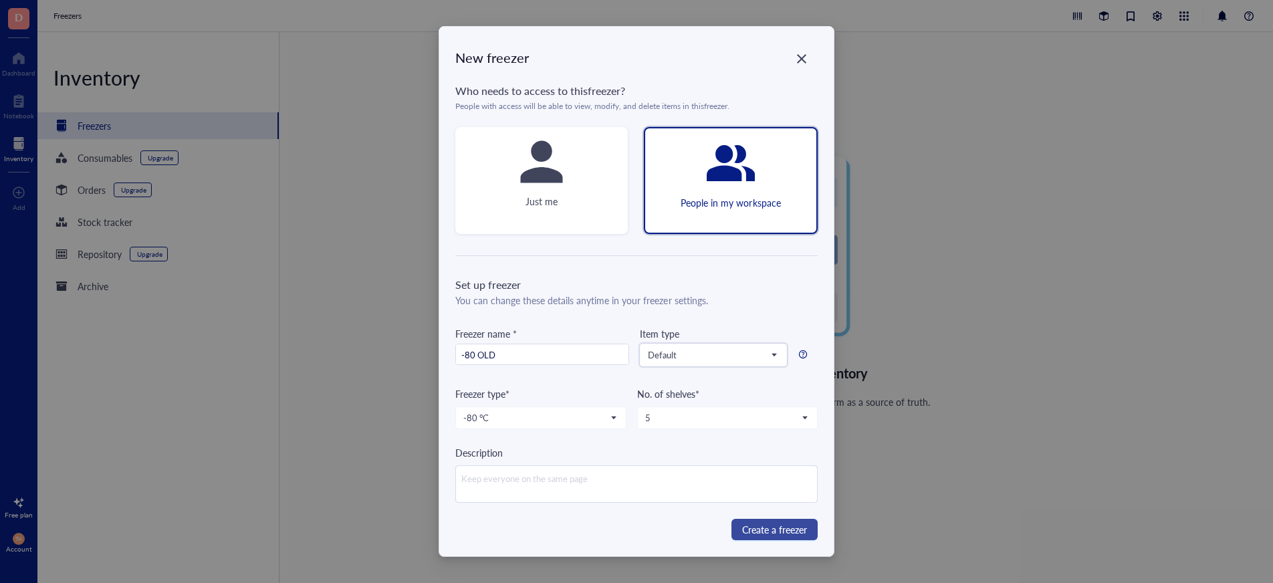
click at [777, 525] on span "Create a freezer" at bounding box center [774, 529] width 65 height 15
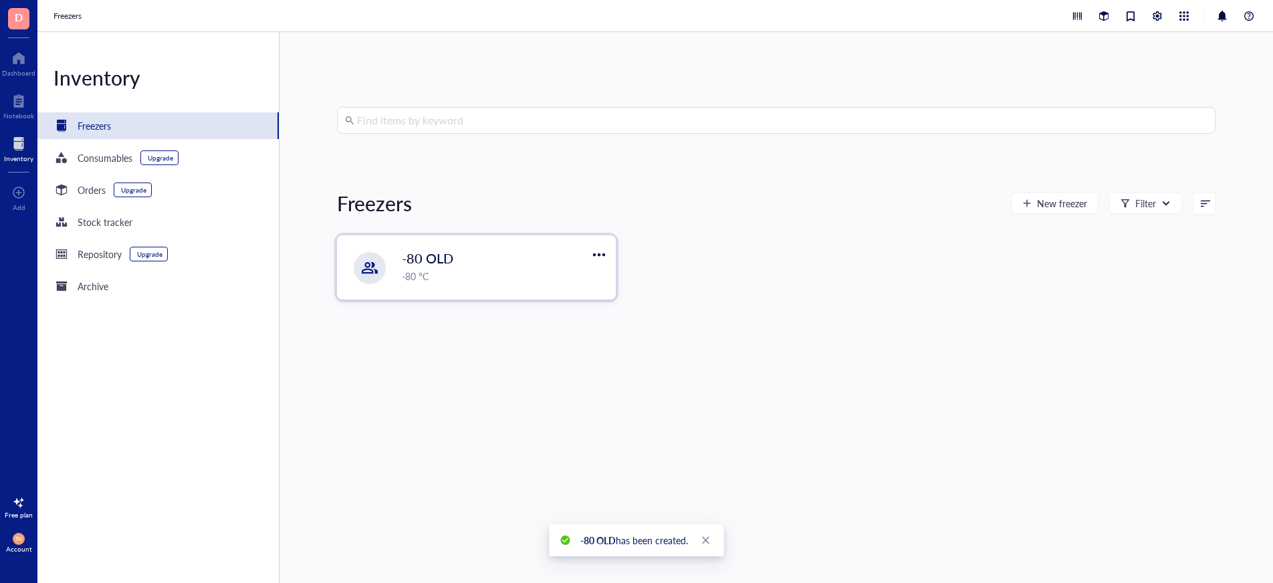
click at [422, 268] on div "-80 OLD -80 °C" at bounding box center [504, 266] width 205 height 35
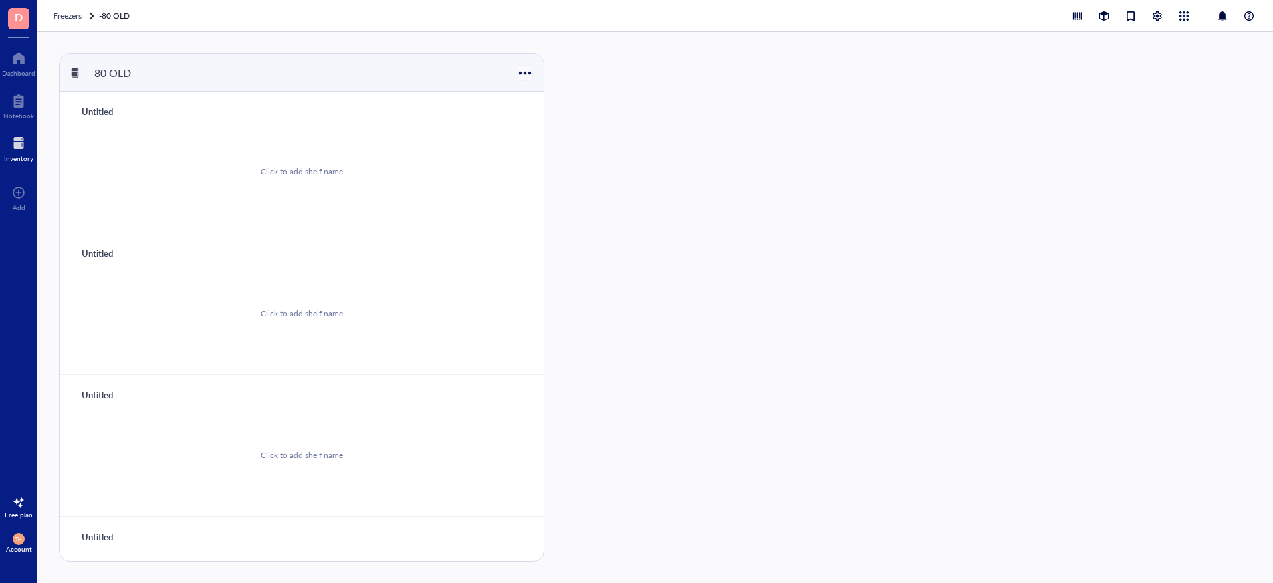
click at [520, 72] on div at bounding box center [524, 72] width 19 height 19
click at [534, 118] on div "Settings" at bounding box center [542, 117] width 31 height 12
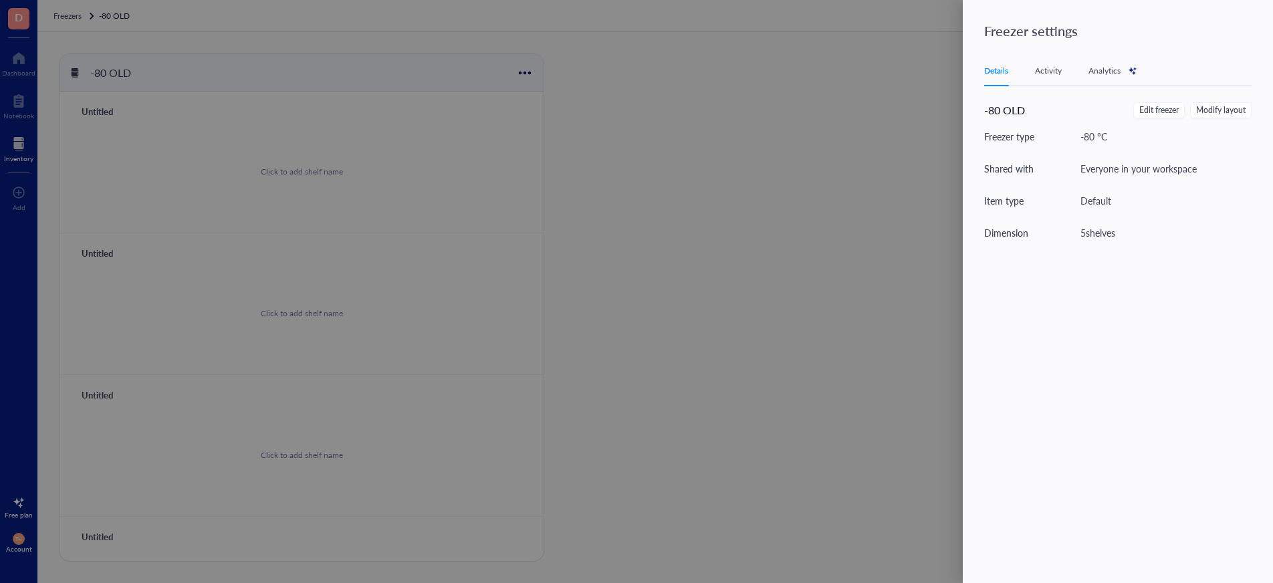
click at [654, 121] on div at bounding box center [636, 291] width 1273 height 583
